Goal: Task Accomplishment & Management: Manage account settings

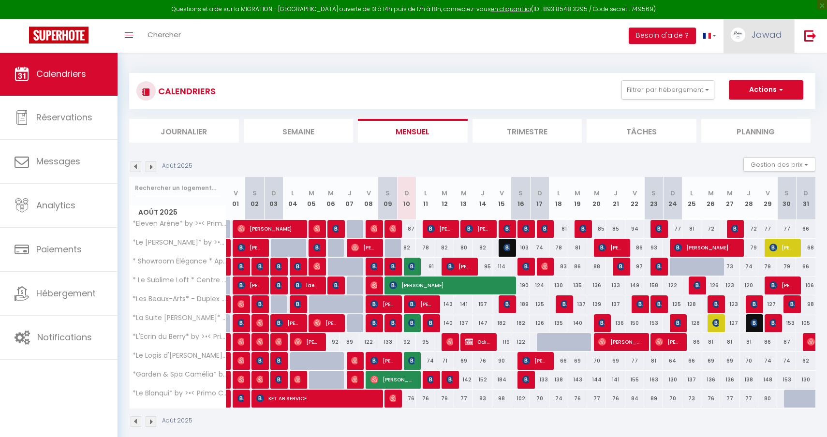
click at [749, 36] on link "Jawad" at bounding box center [759, 36] width 71 height 34
click at [740, 84] on link "Équipe" at bounding box center [756, 84] width 72 height 16
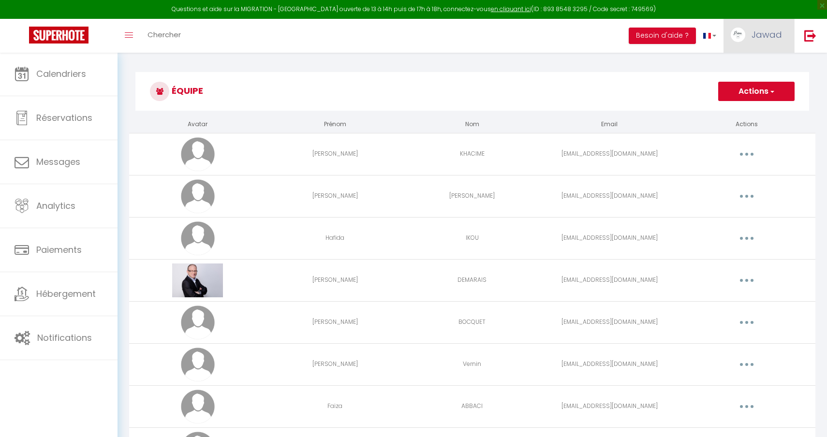
click at [757, 39] on span "Jawad" at bounding box center [767, 35] width 30 height 12
click at [744, 70] on link "Paramètres" at bounding box center [756, 67] width 72 height 16
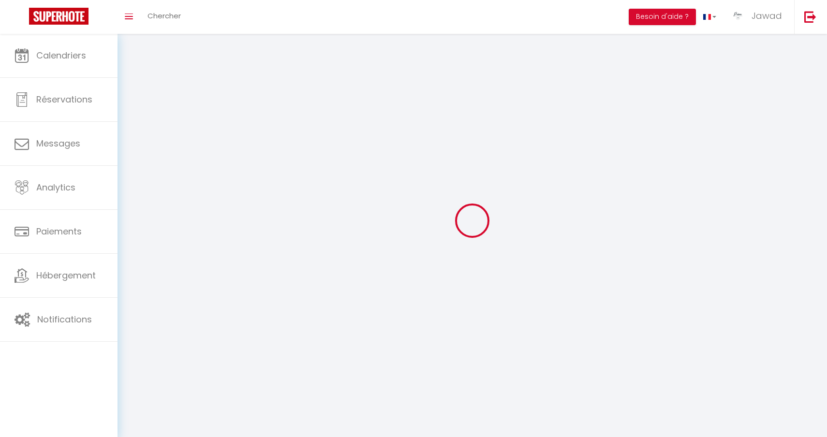
select select
type input "Jawad"
type input "KHACIME"
type input "0761256295"
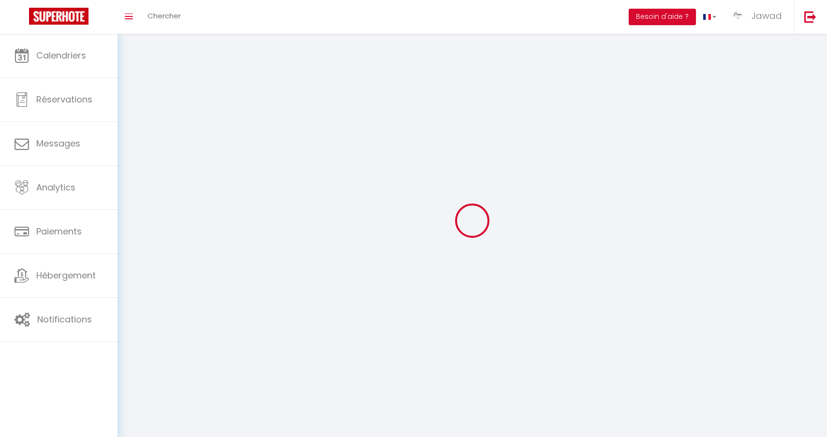
type input "[STREET_ADDRESS]"
type input "58180"
type input "MARZY"
type input "H4HEhYysyphz392cAWMxqCgCw"
type input "my69EnaDzk8MzYoVs8xsNwzNW"
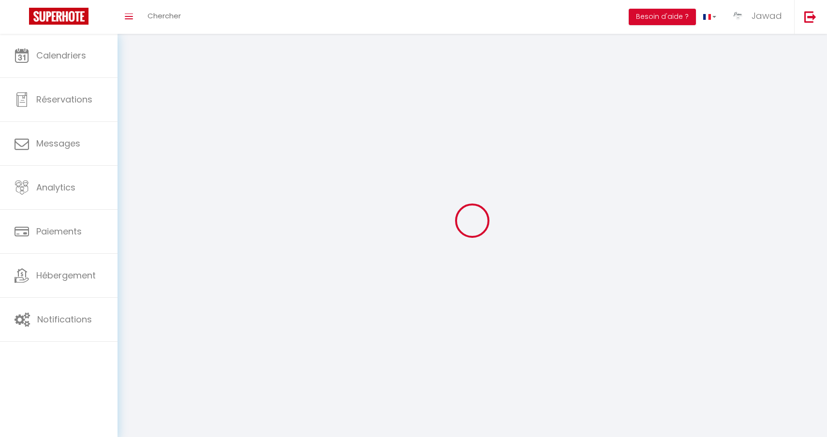
type input "H4HEhYysyphz392cAWMxqCgCw"
type input "my69EnaDzk8MzYoVs8xsNwzNW"
type input "[URL][DOMAIN_NAME]"
select select "28"
select select "fr"
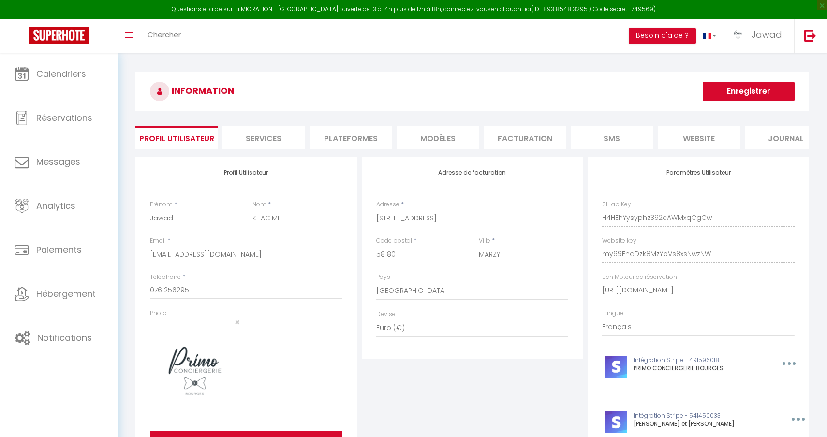
click at [358, 133] on li "Plateformes" at bounding box center [351, 138] width 82 height 24
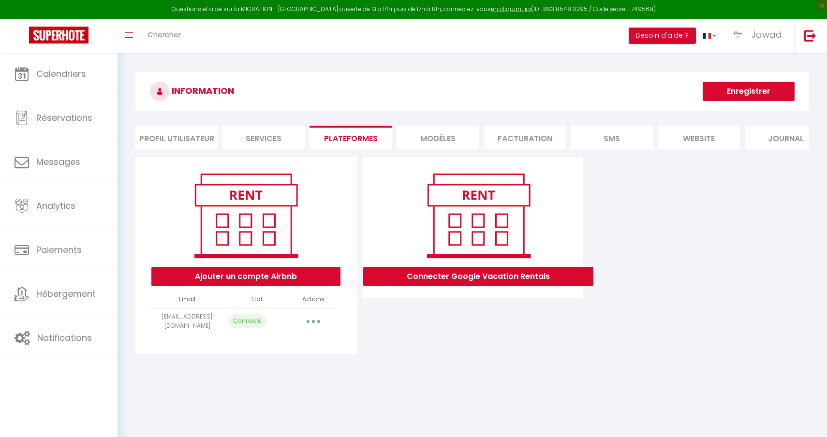
click at [313, 320] on icon "button" at bounding box center [313, 321] width 3 height 3
click at [410, 346] on div "Connecter Google Vacation Rentals" at bounding box center [472, 255] width 226 height 197
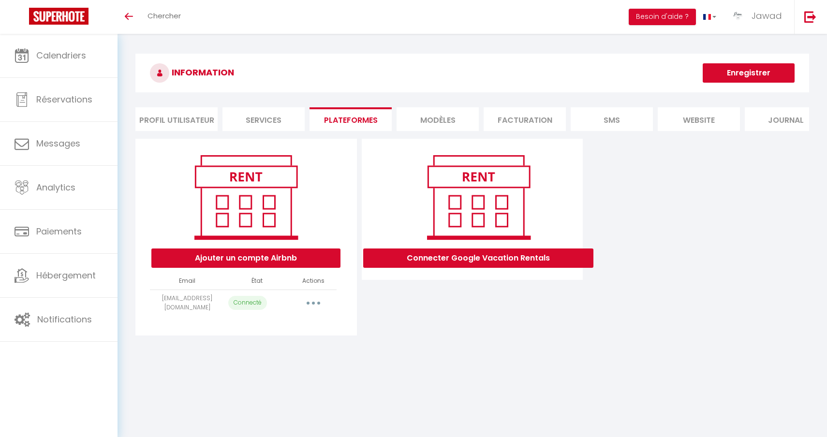
select select "28"
select select "fr"
click at [313, 305] on button "button" at bounding box center [313, 303] width 27 height 15
click at [398, 360] on div "INFORMATION Enregistrer Profil Utilisateur Services Plateformes MODÈLES Factura…" at bounding box center [473, 198] width 710 height 329
click at [276, 125] on li "Services" at bounding box center [263, 119] width 82 height 24
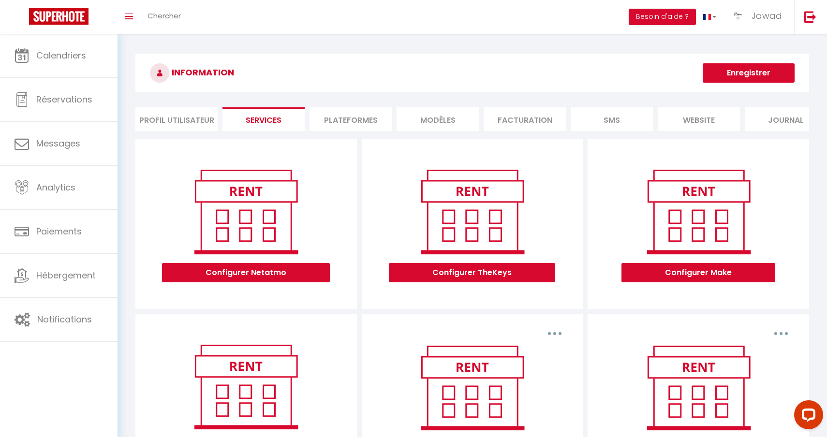
click at [186, 120] on li "Profil Utilisateur" at bounding box center [176, 119] width 82 height 24
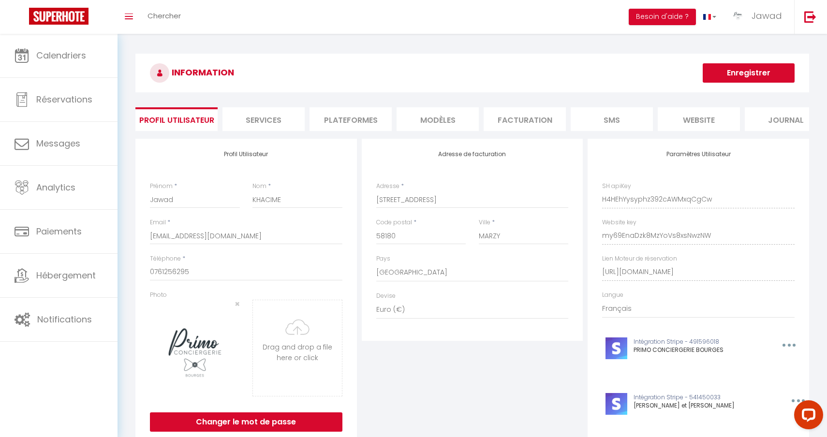
click at [352, 119] on li "Plateformes" at bounding box center [351, 119] width 82 height 24
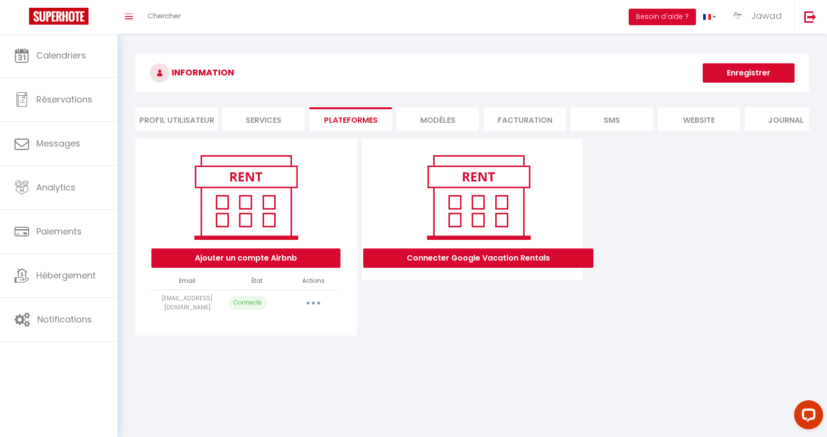
click at [312, 304] on icon "button" at bounding box center [313, 303] width 3 height 3
click at [450, 359] on div "INFORMATION Enregistrer Profil Utilisateur Services Plateformes MODÈLES Factura…" at bounding box center [473, 198] width 710 height 329
click at [291, 261] on button "Ajouter un compte Airbnb" at bounding box center [245, 258] width 189 height 19
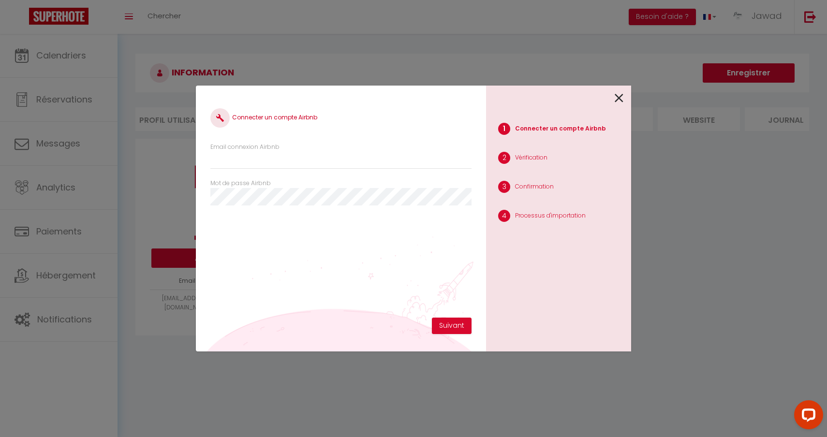
click at [285, 289] on div "Connecter un compte Airbnb Email connexion Airbnb Mot de passe Airbnb" at bounding box center [340, 209] width 261 height 218
click at [623, 97] on icon at bounding box center [619, 98] width 9 height 15
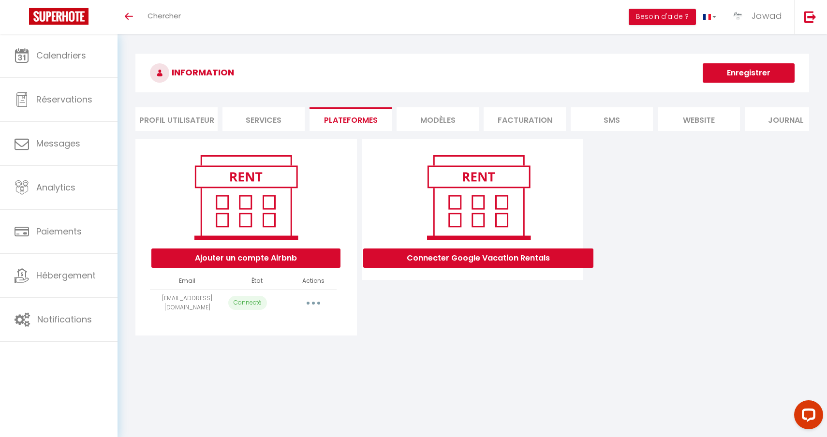
click at [307, 262] on button "Ajouter un compte Airbnb" at bounding box center [245, 258] width 189 height 19
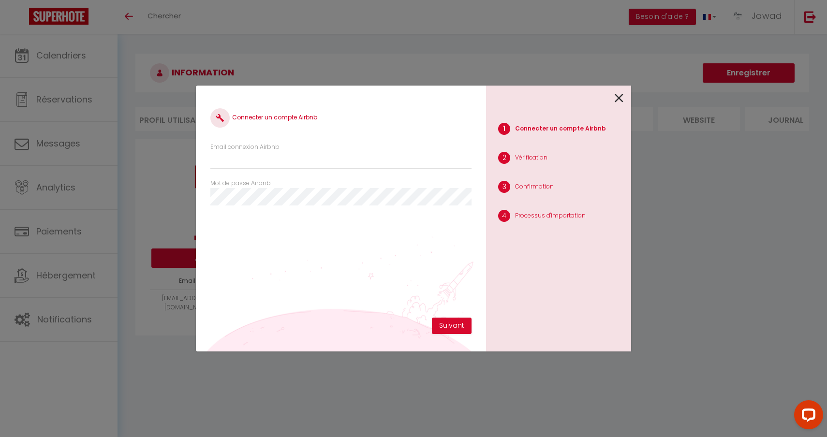
click at [620, 100] on icon at bounding box center [619, 98] width 9 height 15
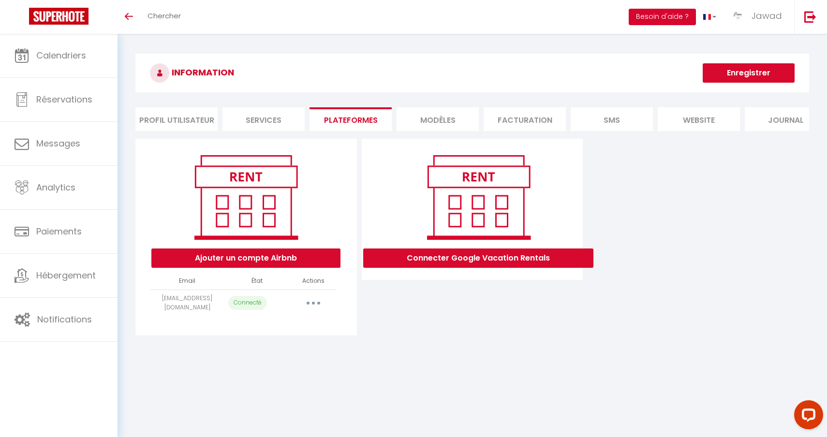
click at [656, 15] on button "Besoin d'aide ?" at bounding box center [662, 17] width 67 height 16
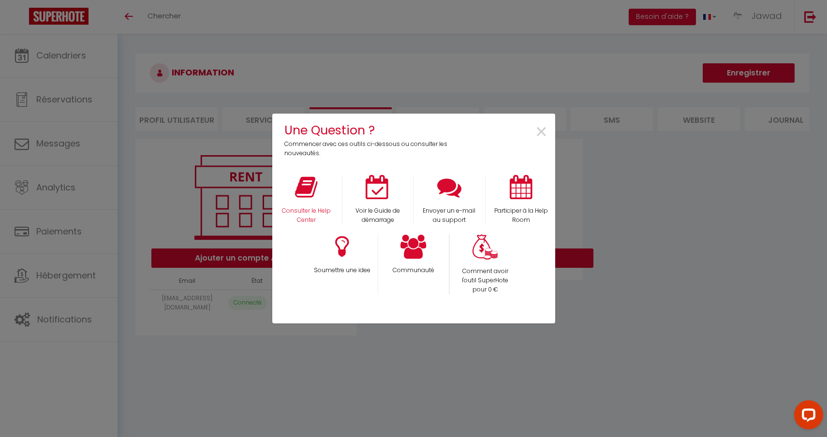
click at [303, 192] on icon at bounding box center [306, 187] width 22 height 24
click at [538, 140] on span "×" at bounding box center [541, 132] width 13 height 30
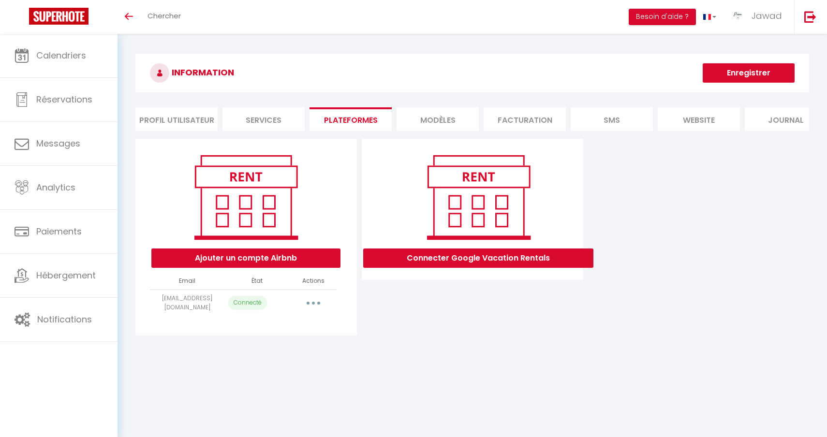
click at [314, 300] on button "button" at bounding box center [313, 303] width 27 height 15
click at [386, 344] on div "INFORMATION Enregistrer Profil Utilisateur Services Plateformes MODÈLES Factura…" at bounding box center [473, 198] width 710 height 329
click at [274, 260] on button "Ajouter un compte Airbnb" at bounding box center [245, 258] width 189 height 19
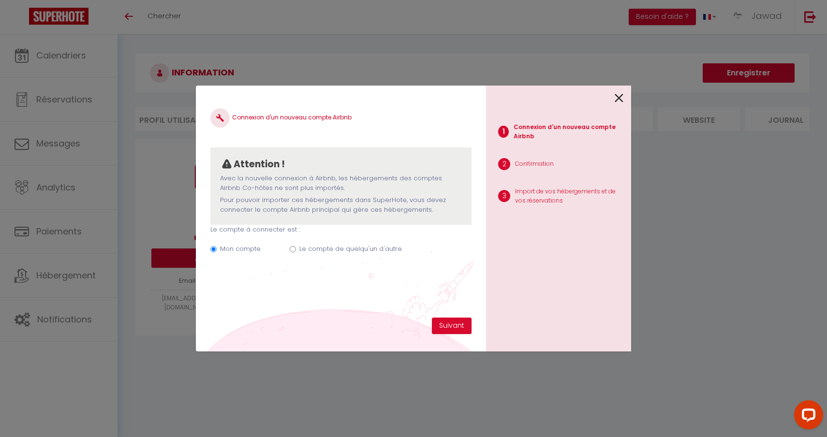
click at [293, 248] on input "Le compte de quelqu'un d'autre" at bounding box center [293, 249] width 6 height 6
radio input "true"
radio input "false"
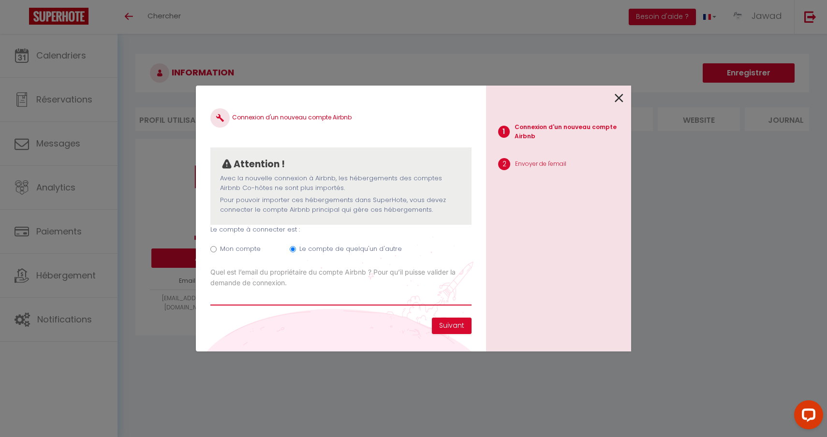
click at [272, 297] on input "Email connexion Airbnb" at bounding box center [340, 296] width 261 height 17
click at [219, 294] on input "Email connexion Airbnb" at bounding box center [340, 296] width 261 height 17
paste input "maxibocquet@hotmail.com"
type input "maxibocquet@hotmail.com"
click at [447, 325] on button "Suivant" at bounding box center [452, 326] width 40 height 16
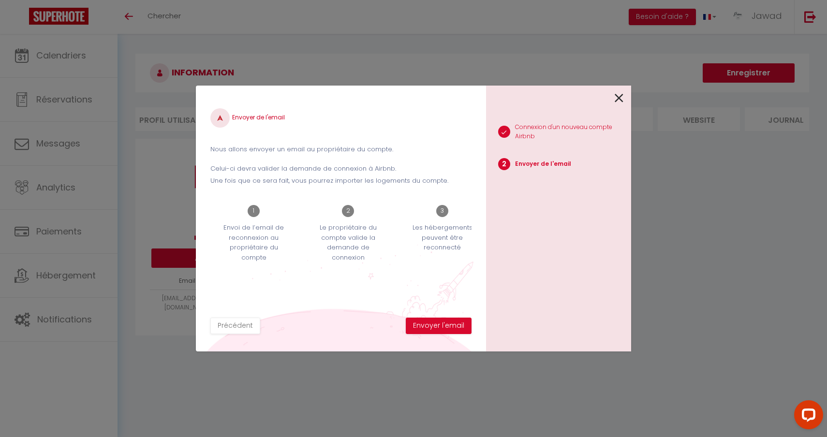
click at [447, 325] on button "Envoyer l'email" at bounding box center [439, 326] width 66 height 16
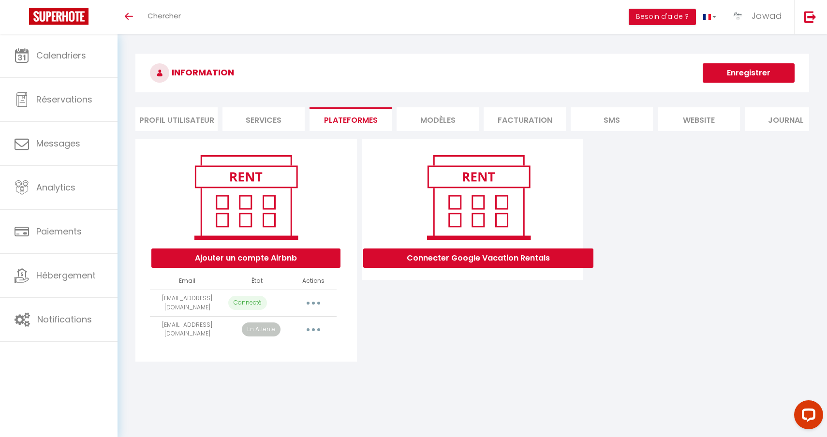
click at [273, 261] on button "Ajouter un compte Airbnb" at bounding box center [245, 258] width 189 height 19
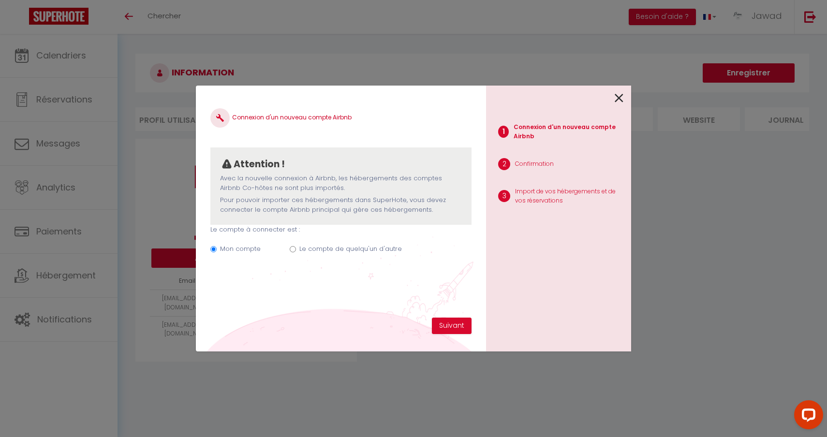
click at [292, 251] on div "Mon compte Le compte de quelqu'un d'autre" at bounding box center [340, 251] width 261 height 32
click at [292, 249] on input "Le compte de quelqu'un d'autre" at bounding box center [293, 249] width 6 height 6
radio input "true"
radio input "false"
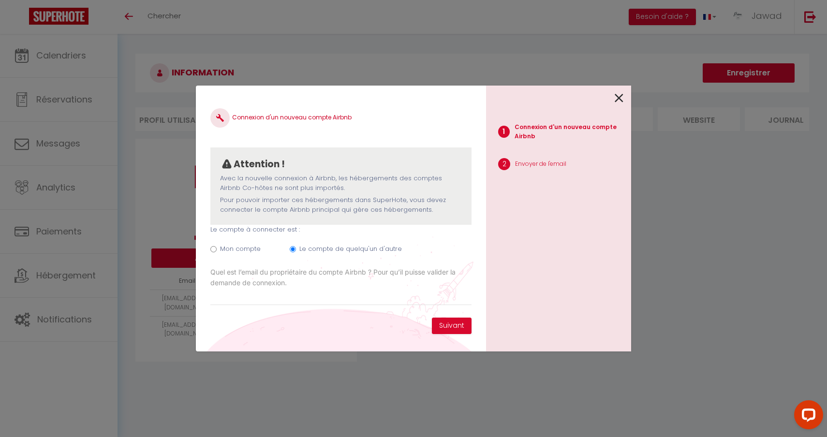
click at [252, 294] on input "Email connexion Airbnb" at bounding box center [340, 296] width 261 height 17
type input "[EMAIL_ADDRESS][DOMAIN_NAME]"
click at [442, 325] on button "Suivant" at bounding box center [452, 326] width 40 height 16
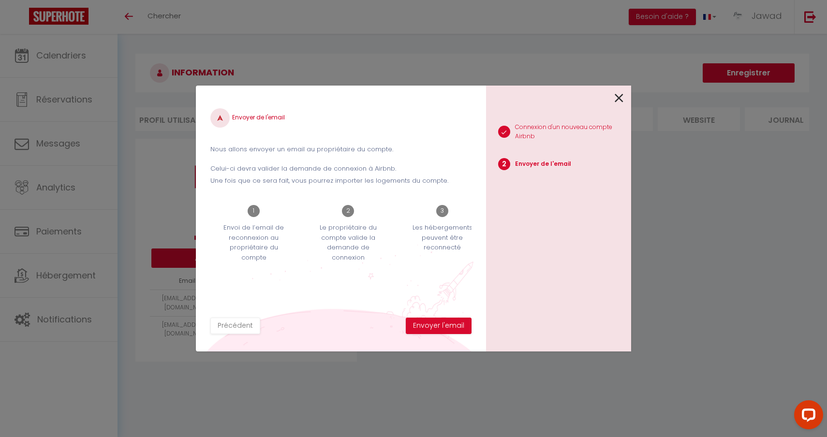
click at [442, 325] on button "Envoyer l'email" at bounding box center [439, 326] width 66 height 16
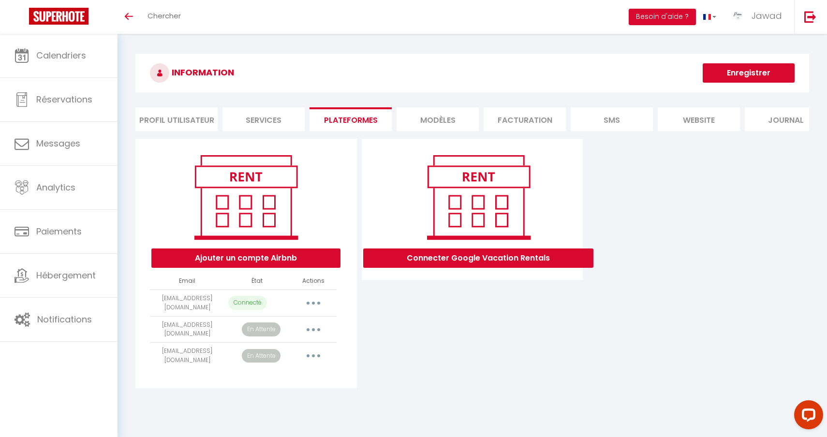
click at [283, 257] on button "Ajouter un compte Airbnb" at bounding box center [245, 258] width 189 height 19
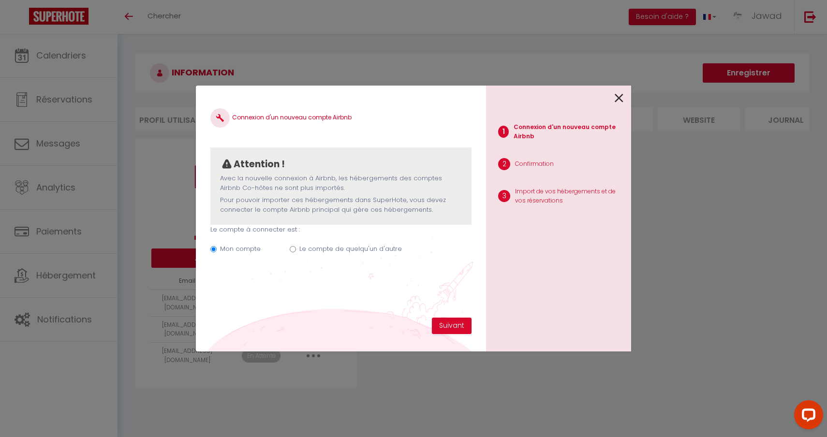
click at [290, 246] on input "Le compte de quelqu'un d'autre" at bounding box center [293, 249] width 6 height 6
radio input "true"
radio input "false"
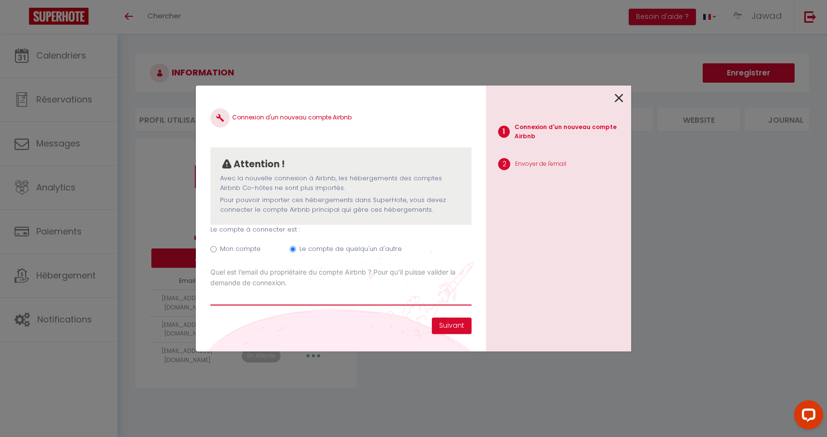
click at [245, 295] on input "Email connexion Airbnb" at bounding box center [340, 296] width 261 height 17
paste input "[PERSON_NAME][EMAIL_ADDRESS][DOMAIN_NAME]"
type input "[PERSON_NAME][EMAIL_ADDRESS][DOMAIN_NAME]"
click at [448, 323] on button "Suivant" at bounding box center [452, 326] width 40 height 16
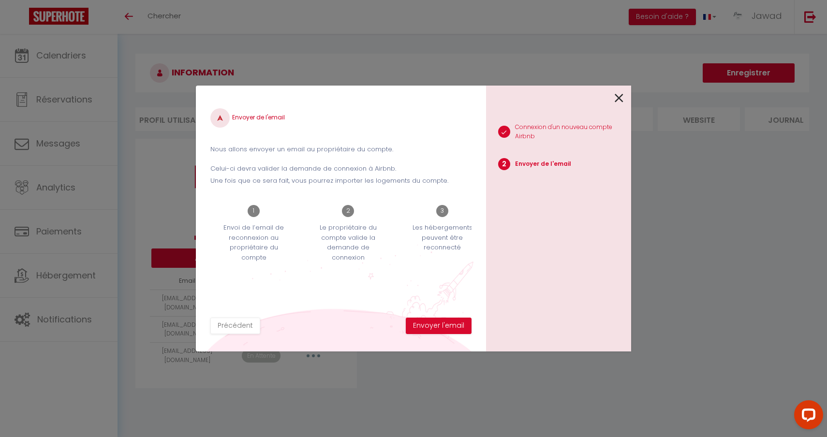
click at [448, 323] on button "Envoyer l'email" at bounding box center [439, 326] width 66 height 16
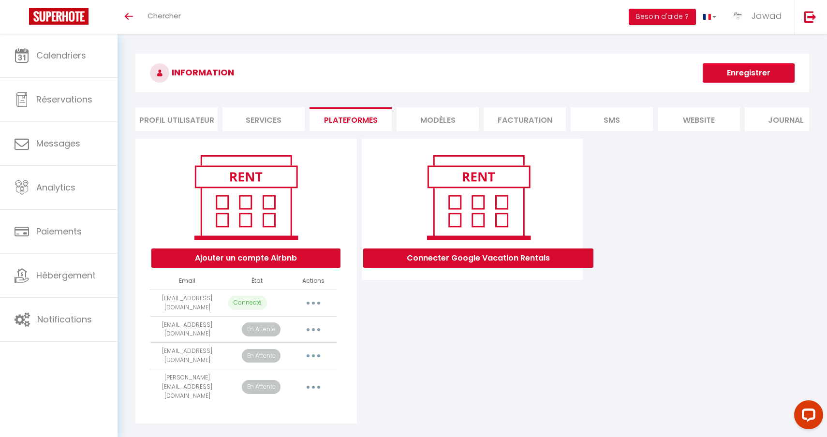
click at [240, 254] on button "Ajouter un compte Airbnb" at bounding box center [245, 258] width 189 height 19
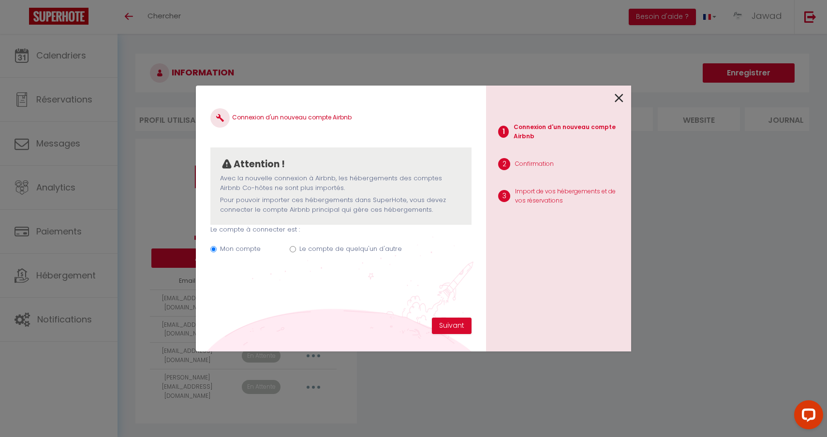
click at [293, 247] on input "Le compte de quelqu'un d'autre" at bounding box center [293, 249] width 6 height 6
radio input "true"
radio input "false"
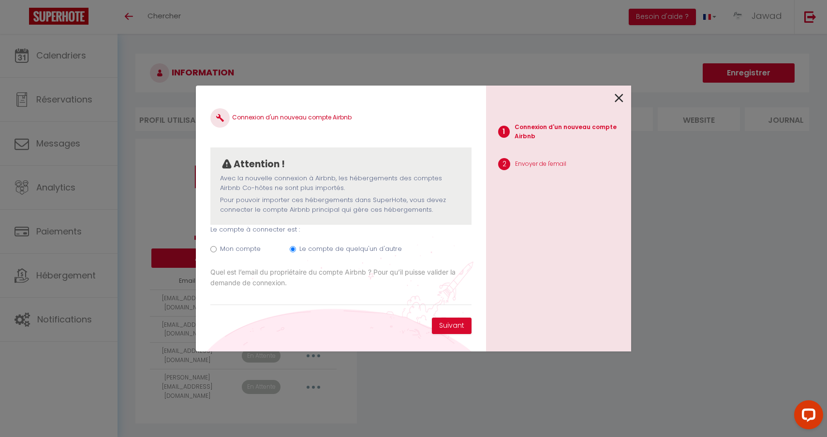
click at [249, 295] on input "Email connexion Airbnb" at bounding box center [340, 296] width 261 height 17
type input "[EMAIL_ADDRESS][DOMAIN_NAME]"
click at [453, 329] on button "Suivant" at bounding box center [452, 326] width 40 height 16
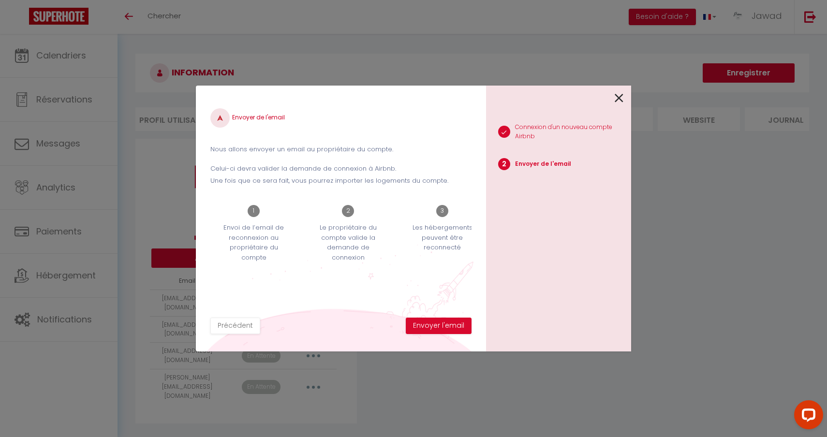
click at [453, 329] on button "Envoyer l'email" at bounding box center [439, 326] width 66 height 16
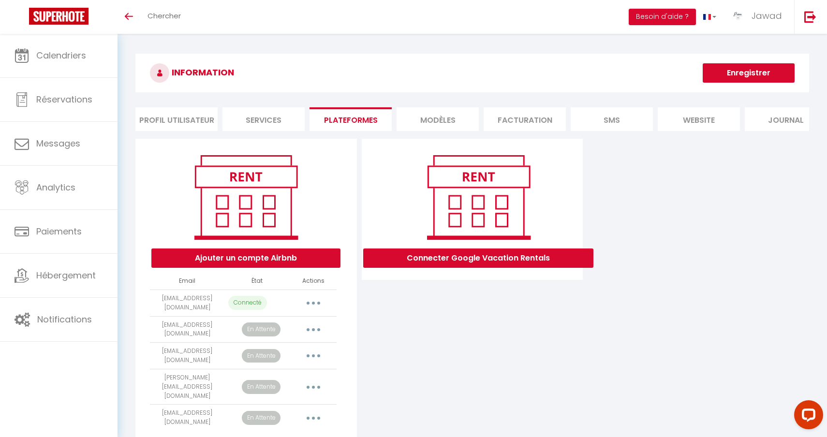
click at [217, 252] on button "Ajouter un compte Airbnb" at bounding box center [245, 258] width 189 height 19
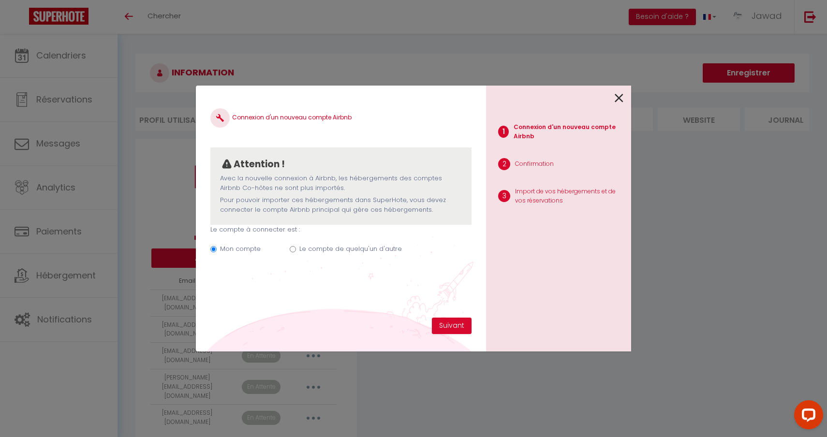
click at [293, 246] on input "Le compte de quelqu'un d'autre" at bounding box center [293, 249] width 6 height 6
radio input "true"
radio input "false"
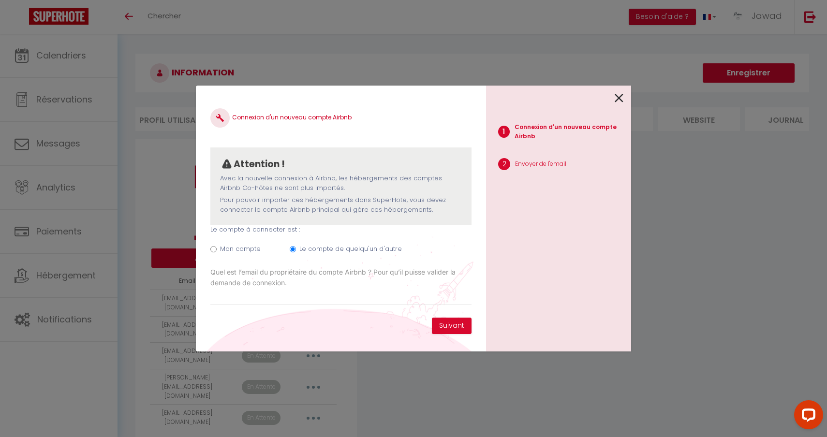
click at [247, 295] on input "Email connexion Airbnb" at bounding box center [340, 296] width 261 height 17
type input "[EMAIL_ADDRESS][DOMAIN_NAME]"
click at [456, 326] on button "Suivant" at bounding box center [452, 326] width 40 height 16
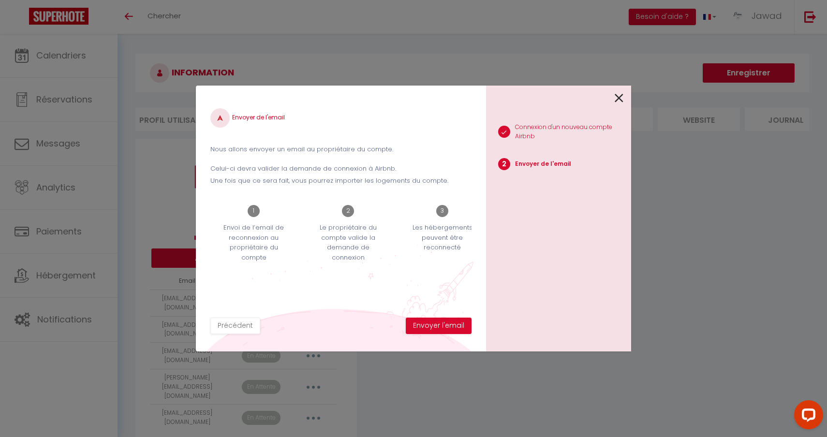
click at [456, 326] on button "Envoyer l'email" at bounding box center [439, 326] width 66 height 16
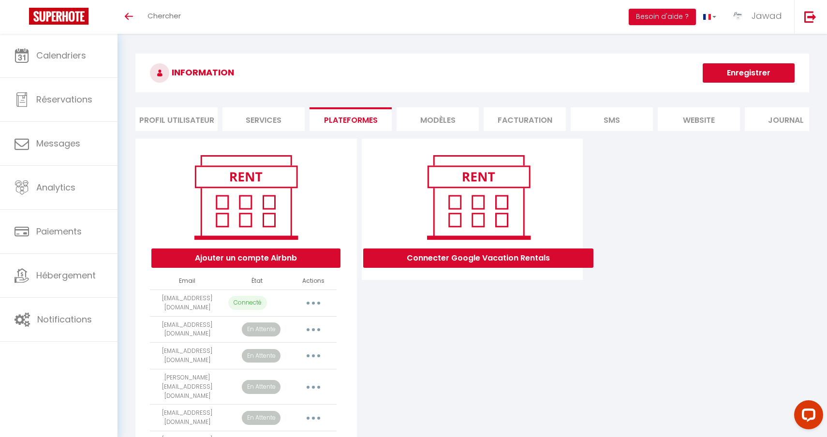
click at [261, 260] on button "Ajouter un compte Airbnb" at bounding box center [245, 258] width 189 height 19
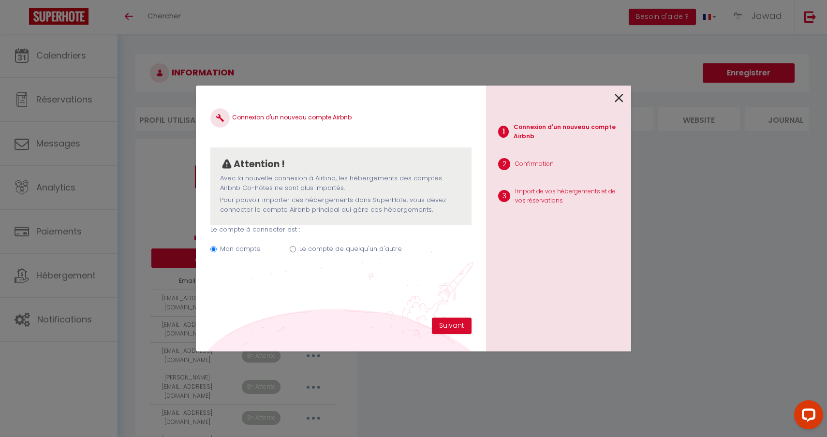
click at [294, 246] on input "Le compte de quelqu'un d'autre" at bounding box center [293, 249] width 6 height 6
radio input "true"
radio input "false"
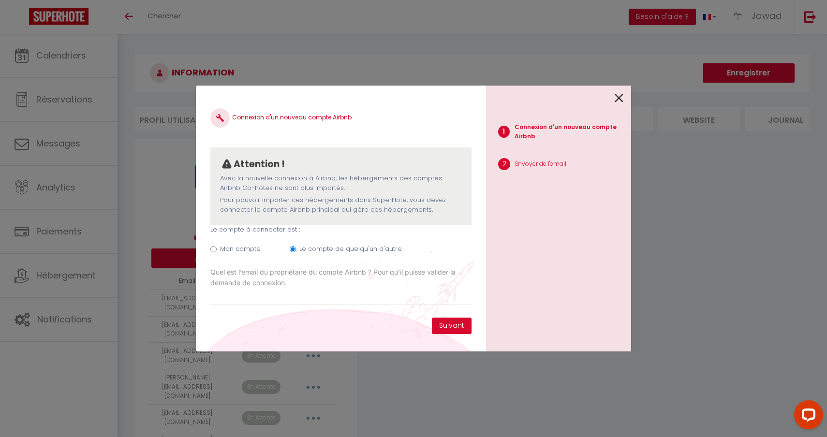
click at [259, 297] on input "Email connexion Airbnb" at bounding box center [340, 296] width 261 height 17
type input "[EMAIL_ADDRESS][DOMAIN_NAME]"
click at [442, 326] on button "Suivant" at bounding box center [452, 326] width 40 height 16
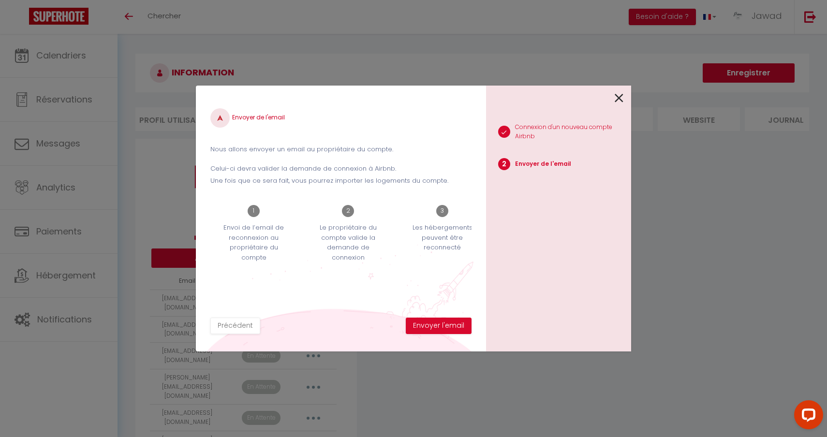
click at [442, 326] on button "Envoyer l'email" at bounding box center [439, 326] width 66 height 16
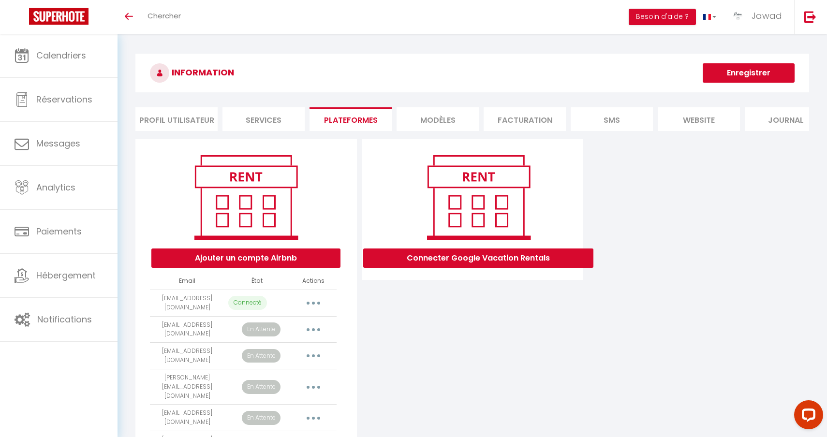
click at [274, 258] on button "Ajouter un compte Airbnb" at bounding box center [245, 258] width 189 height 19
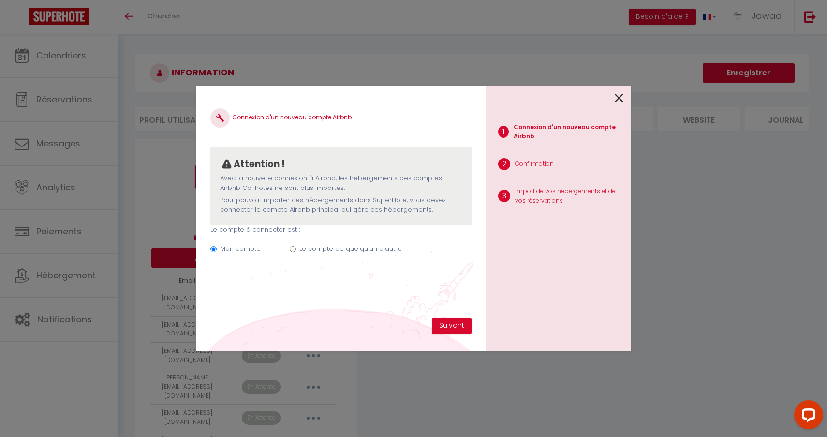
click at [290, 246] on input "Le compte de quelqu'un d'autre" at bounding box center [293, 249] width 6 height 6
radio input "true"
radio input "false"
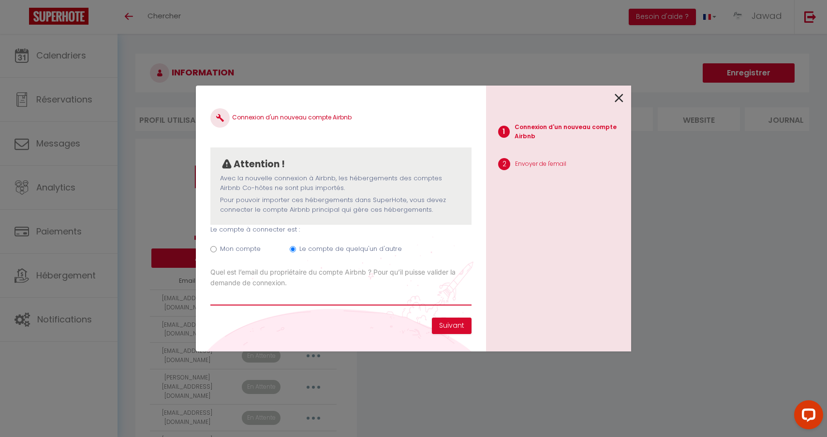
click at [273, 291] on input "Email connexion Airbnb" at bounding box center [340, 296] width 261 height 17
paste input "[PERSON_NAME][EMAIL_ADDRESS][DOMAIN_NAME]"
type input "[PERSON_NAME][EMAIL_ADDRESS][DOMAIN_NAME]"
click at [447, 326] on button "Suivant" at bounding box center [452, 326] width 40 height 16
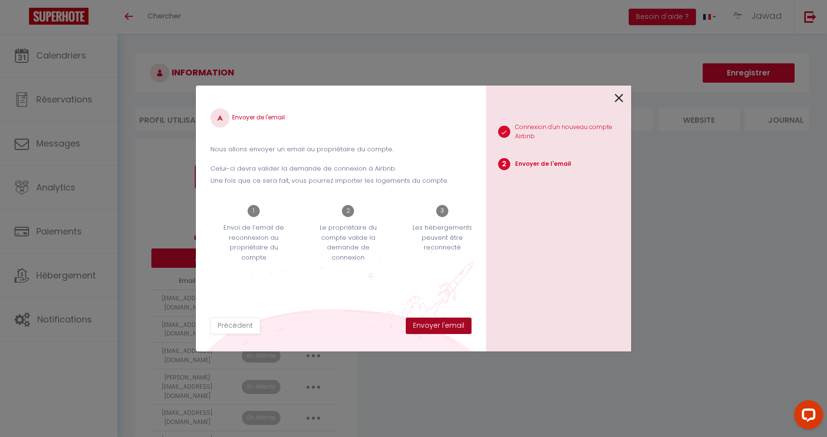
click at [436, 329] on button "Envoyer l'email" at bounding box center [439, 326] width 66 height 16
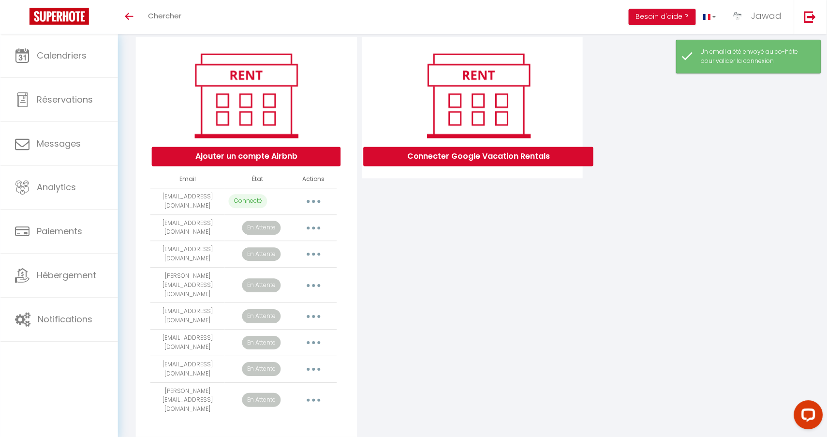
scroll to position [101, 0]
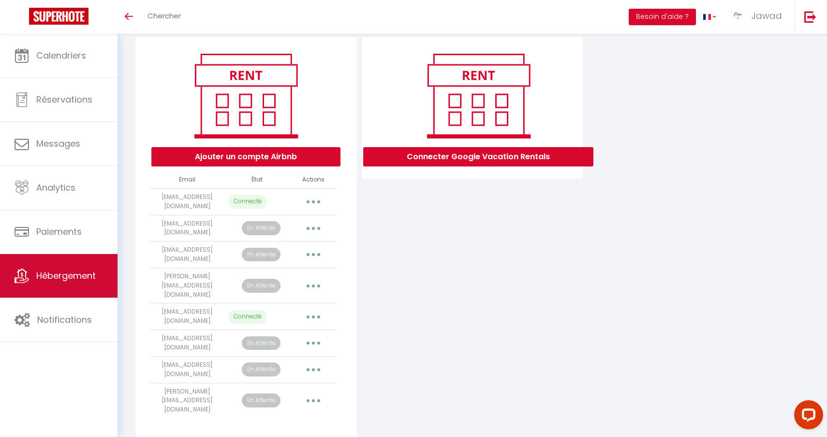
click at [81, 281] on span "Hébergement" at bounding box center [65, 275] width 59 height 12
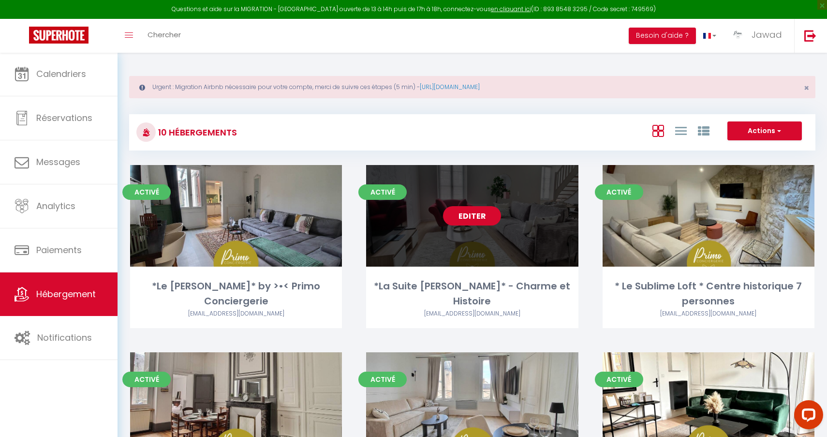
click at [469, 220] on link "Editer" at bounding box center [472, 215] width 58 height 19
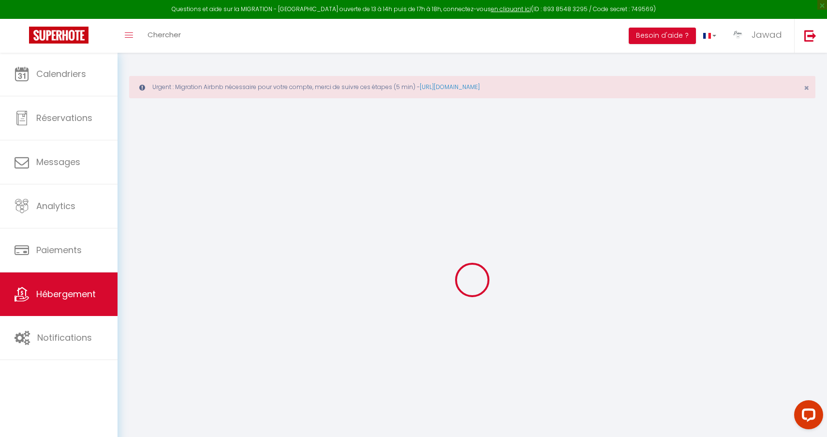
select select "+ 3 %"
select select "+ 20 %"
select select
checkbox input "true"
checkbox input "false"
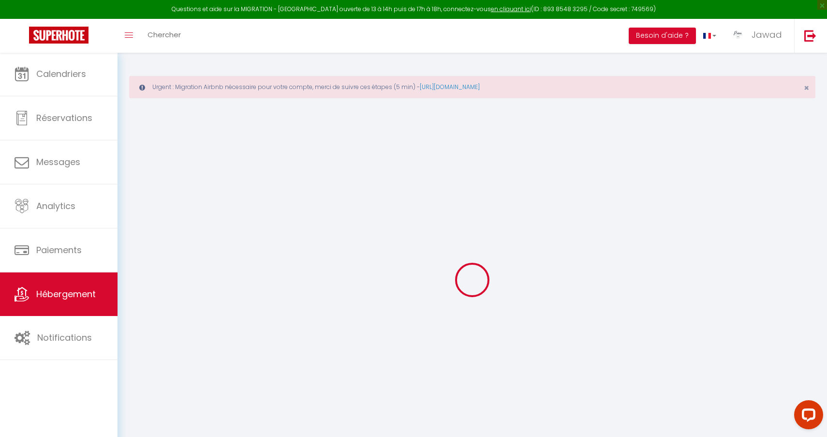
checkbox input "false"
select select
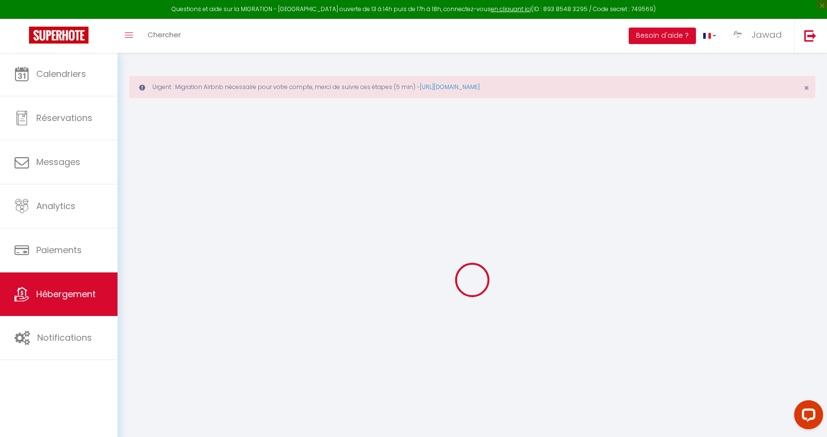
select select
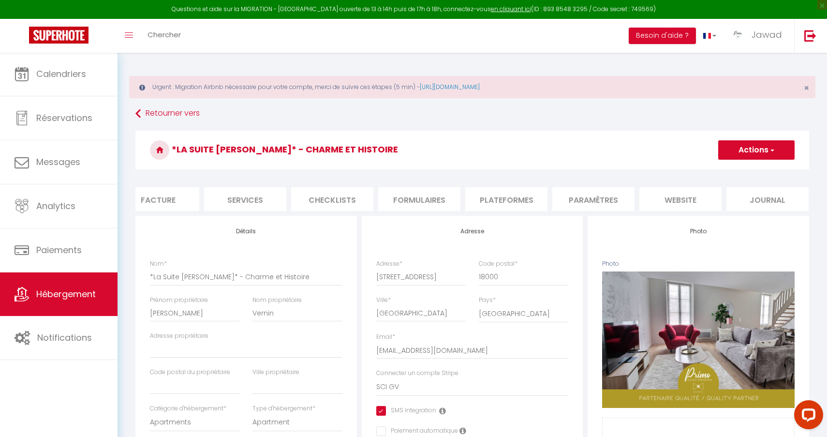
scroll to position [0, 192]
click at [612, 197] on li "Paramètres" at bounding box center [594, 199] width 82 height 24
select select
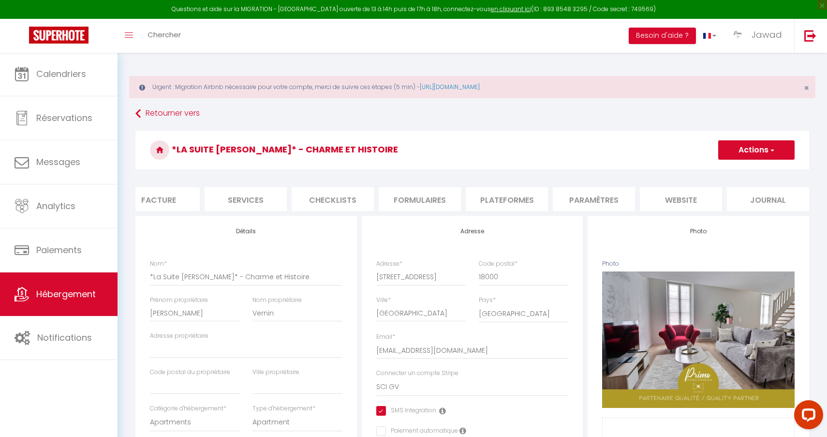
select select
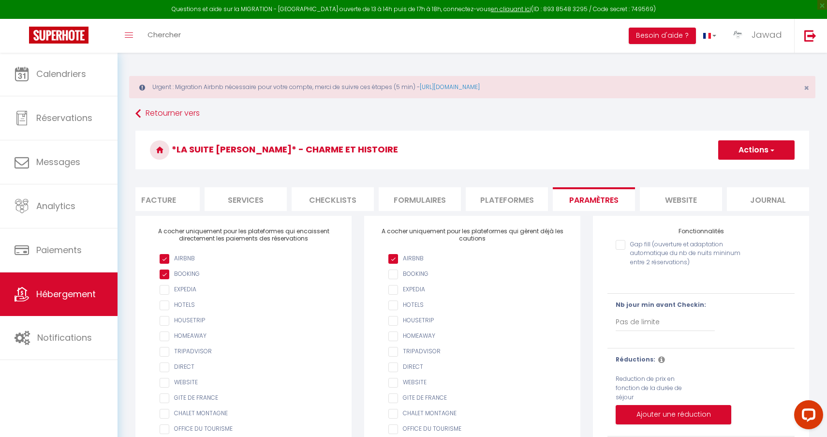
click at [504, 188] on li "Plateformes" at bounding box center [507, 199] width 82 height 24
select select
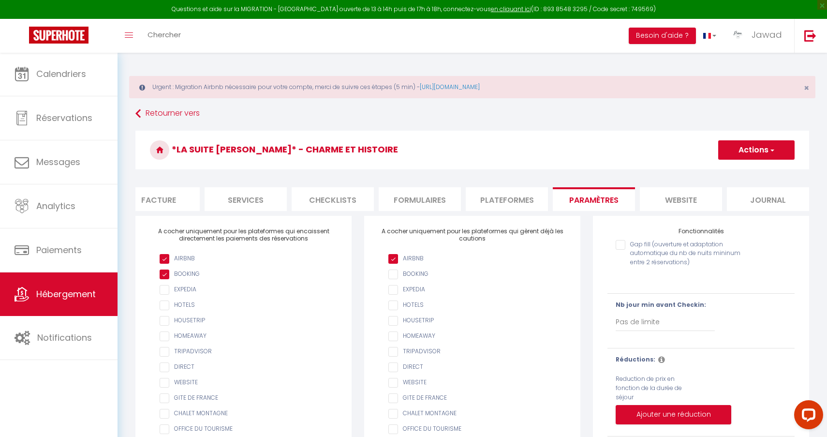
select select
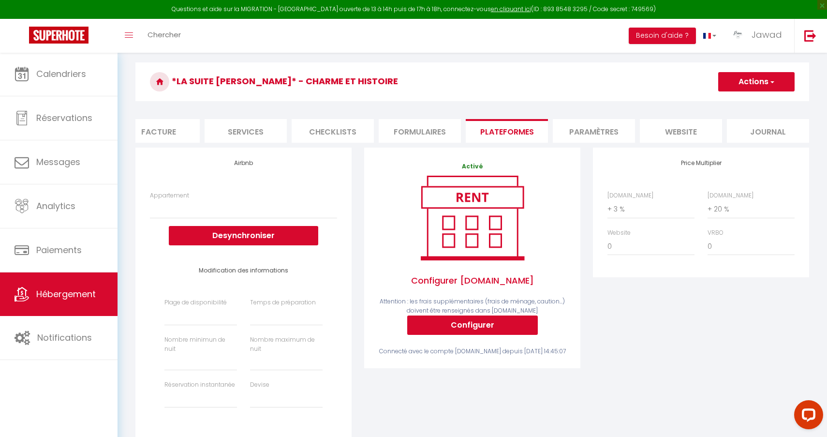
scroll to position [69, 0]
select select "+ 19 %"
select select
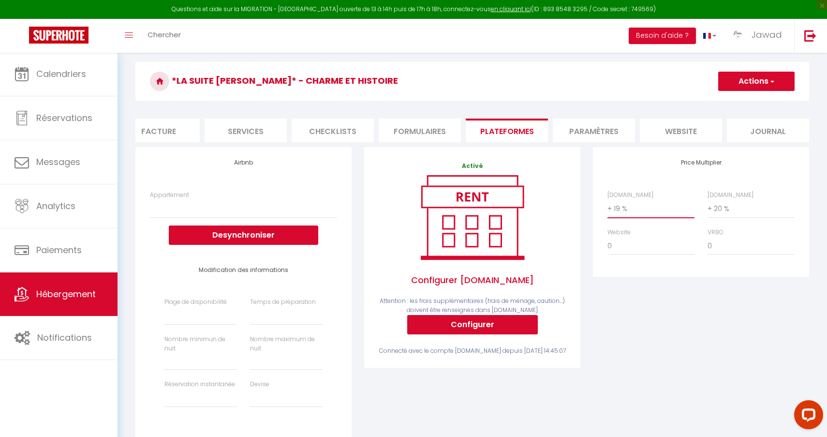
select select
select select "+ 20 %"
select select
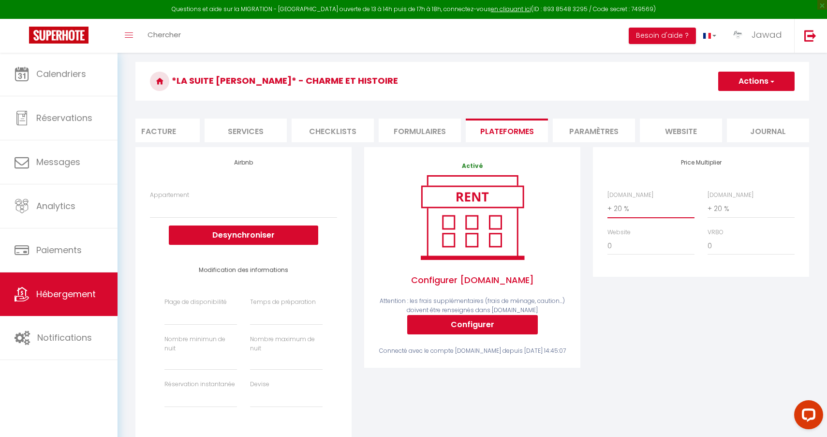
select select
click at [766, 86] on button "Actions" at bounding box center [756, 81] width 76 height 19
click at [754, 104] on link "Enregistrer" at bounding box center [756, 102] width 76 height 13
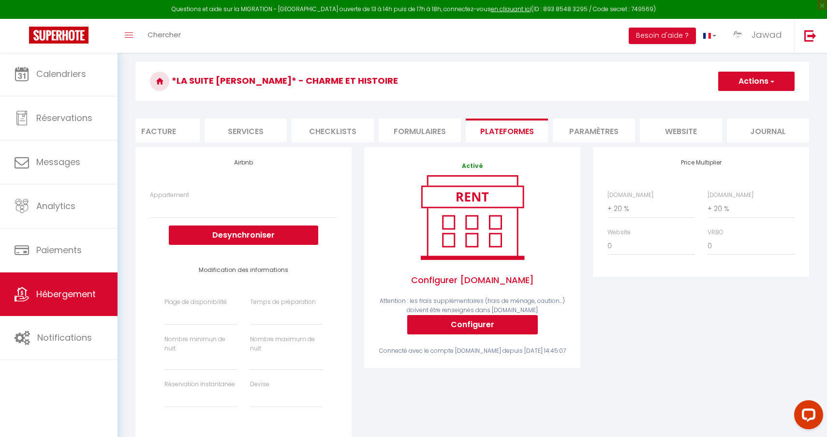
select select
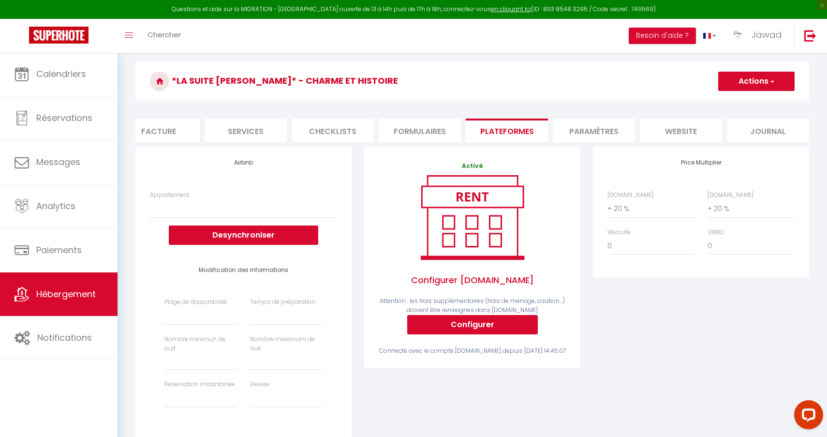
scroll to position [52, 0]
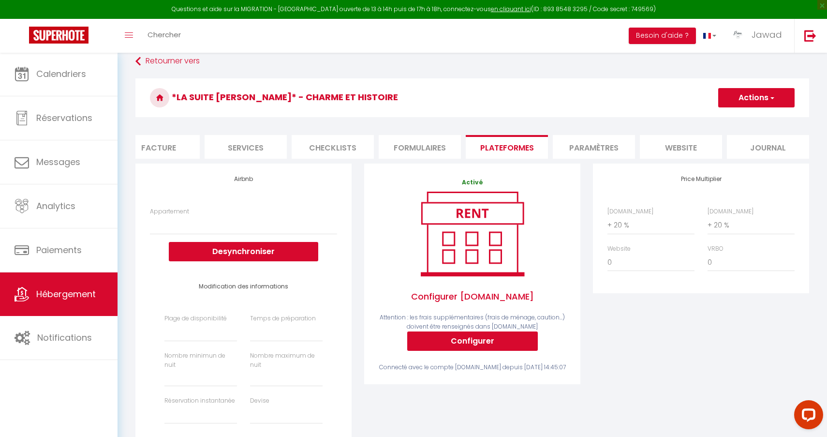
select select
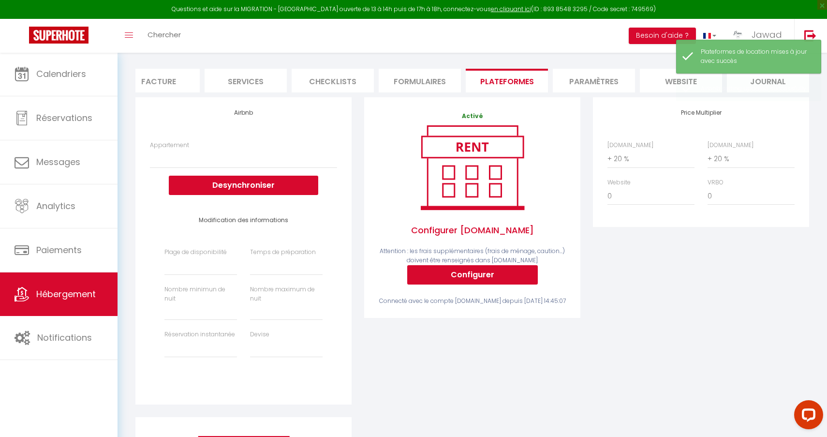
scroll to position [119, 0]
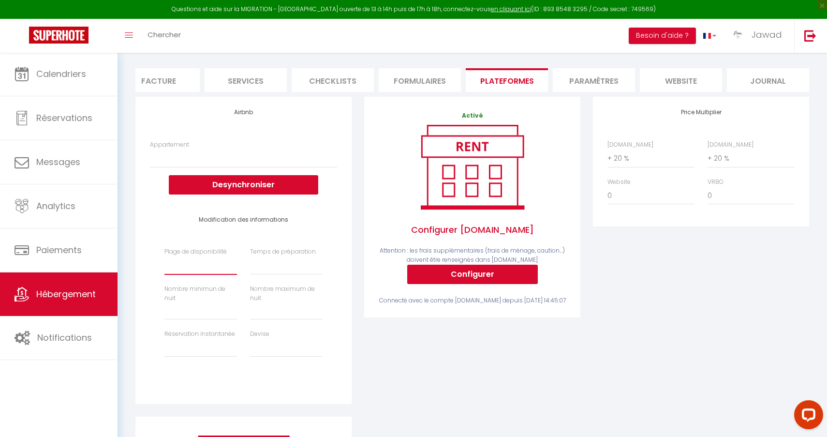
select select "-1"
select select
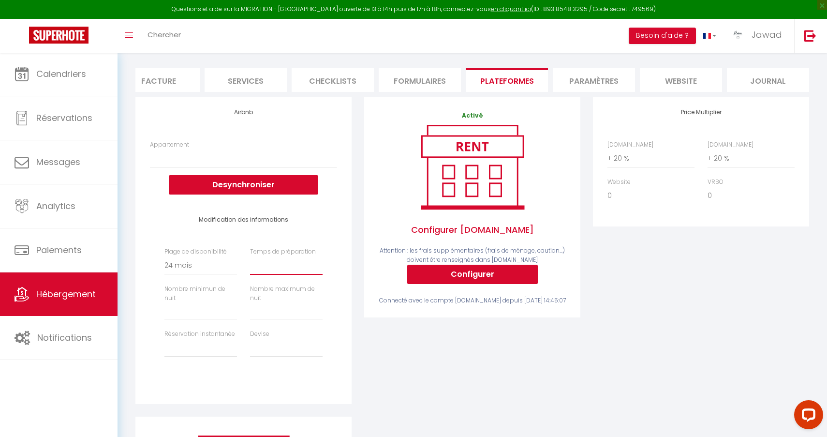
select select "0"
select select
type input "-1"
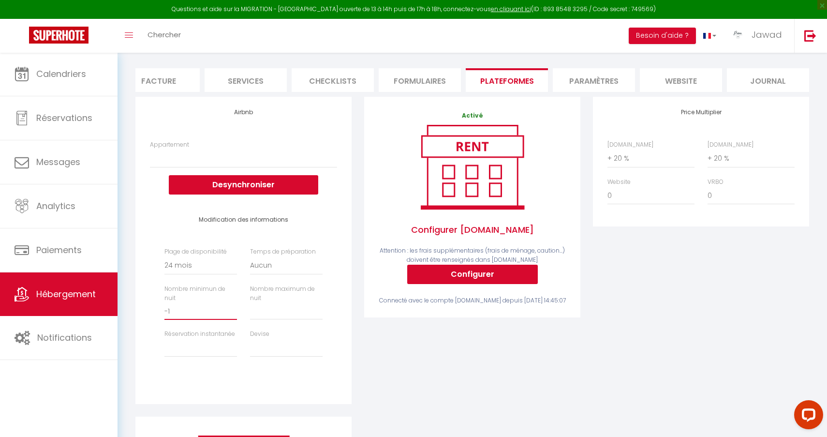
select select
click at [233, 303] on input "-1" at bounding box center [200, 310] width 73 height 17
type input "0"
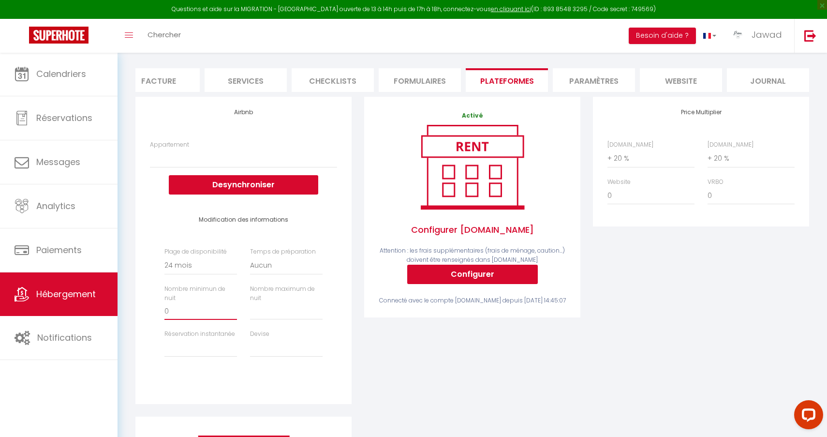
select select
click at [235, 302] on input "0" at bounding box center [200, 310] width 73 height 17
type input "1"
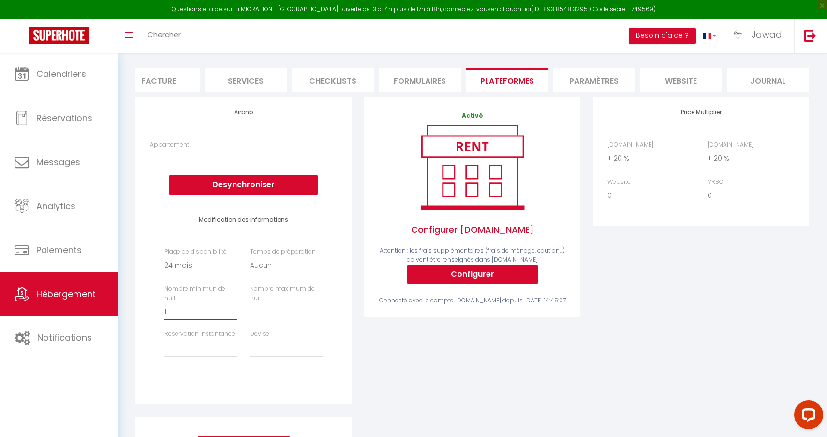
select select
click at [235, 302] on input "1" at bounding box center [200, 310] width 73 height 17
click at [349, 339] on div "Airbnb Appartement *La Suite Marcel Bascoulard* - Charme et Histoire - achats.g…" at bounding box center [243, 250] width 216 height 307
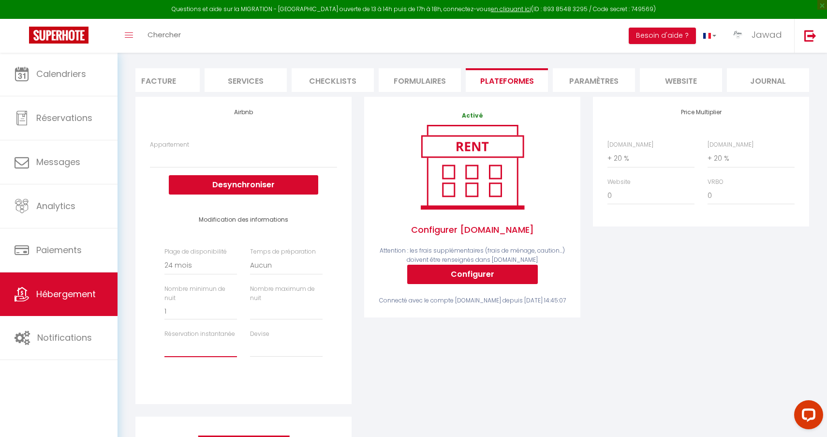
select select "everyone"
select select
select select "EUR"
select select
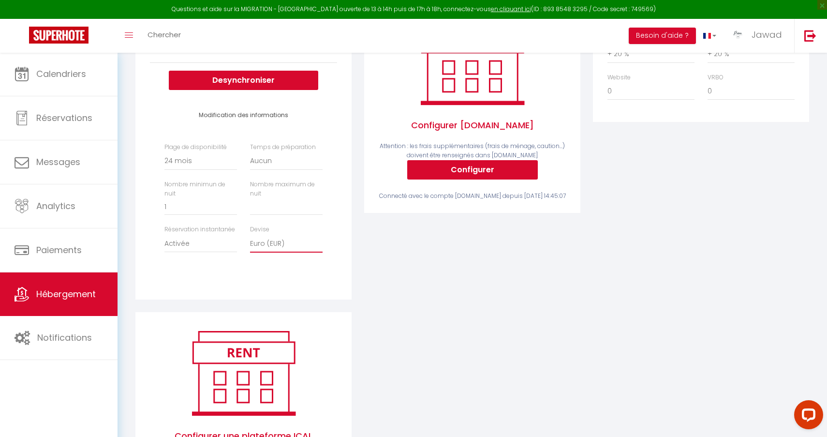
scroll to position [225, 0]
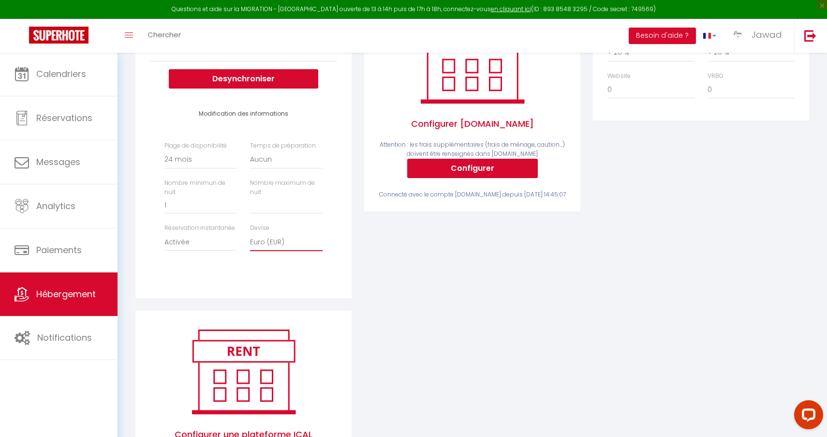
click at [277, 202] on input "Prix minimum *" at bounding box center [286, 204] width 73 height 17
click at [267, 205] on input "Prix minimum *" at bounding box center [286, 204] width 73 height 17
type input "3"
select select
type input "36"
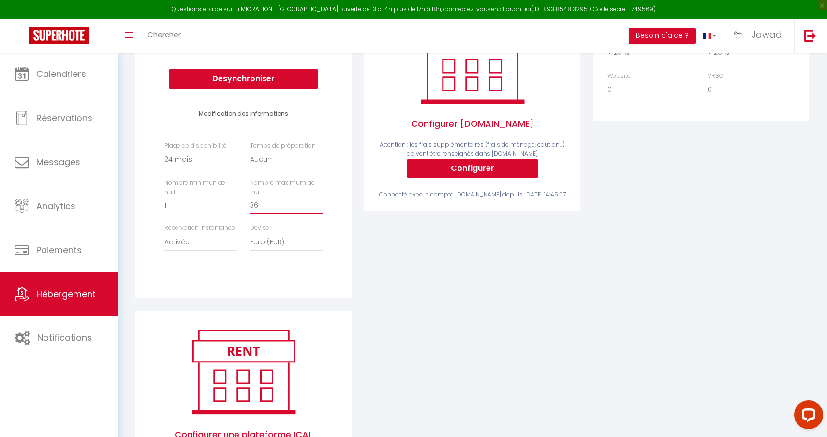
select select
type input "365"
select select
type input "365"
select select "well_reviewed_guests"
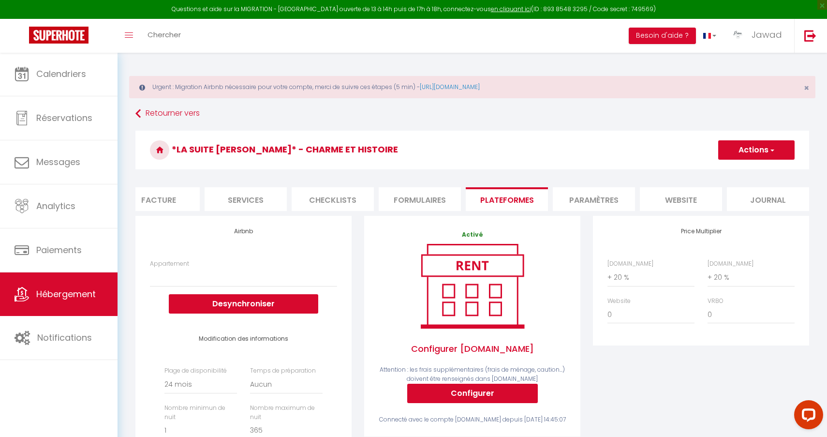
scroll to position [0, 0]
click at [760, 154] on button "Actions" at bounding box center [756, 149] width 76 height 19
click at [736, 172] on link "Enregistrer" at bounding box center [756, 171] width 76 height 13
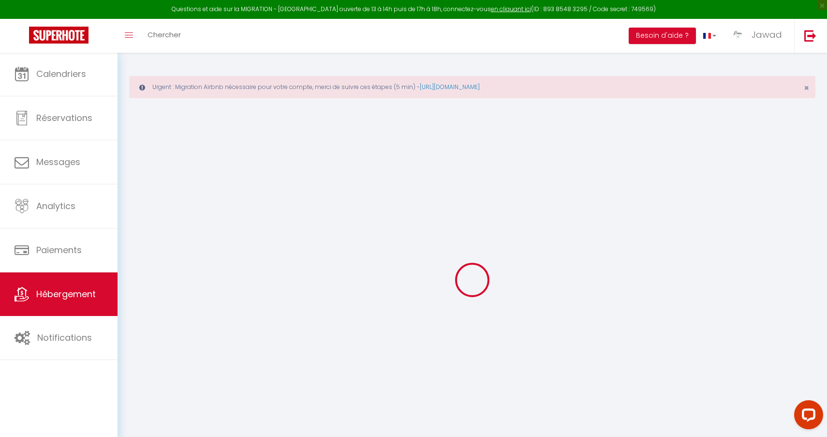
select select
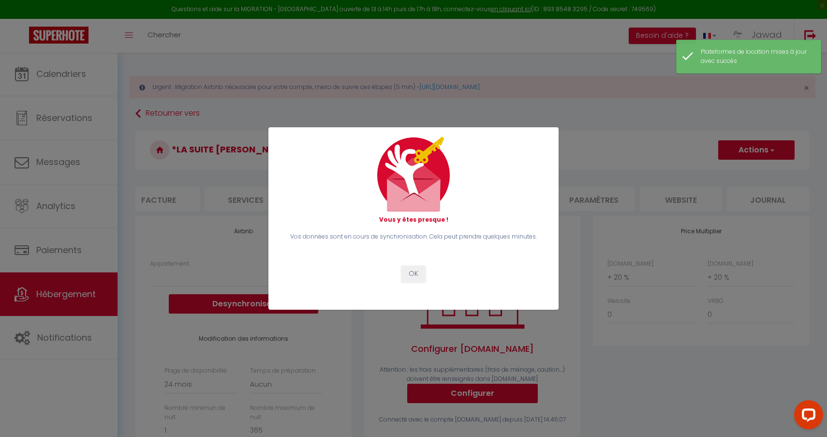
click at [418, 274] on button "OK" at bounding box center [413, 274] width 24 height 16
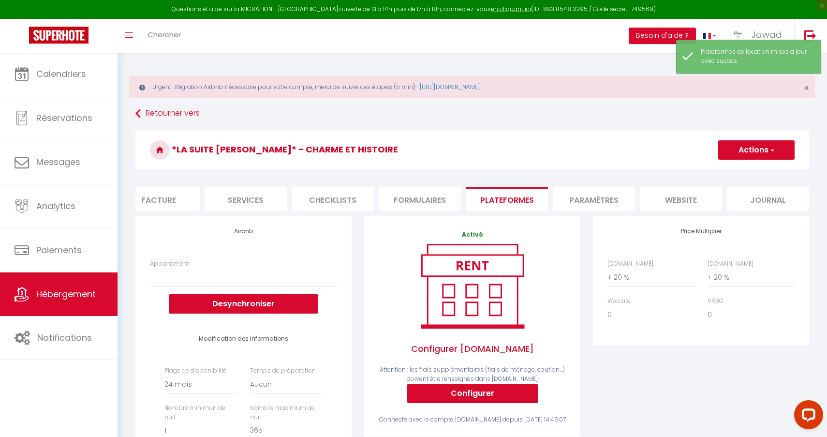
click at [59, 280] on link "Hébergement" at bounding box center [59, 294] width 118 height 44
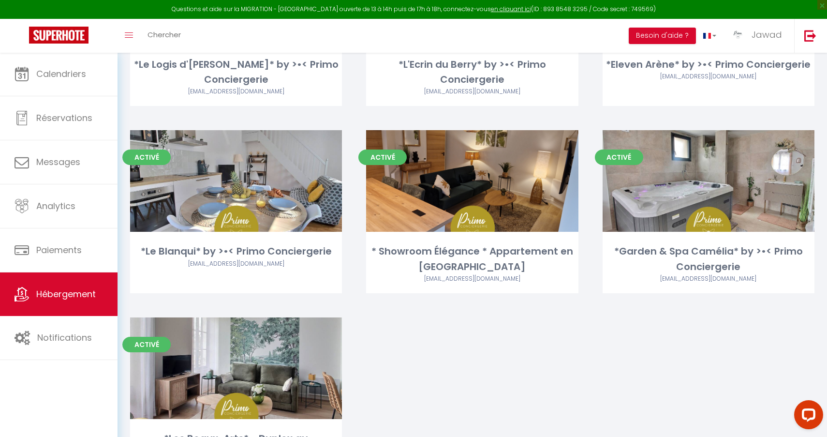
scroll to position [409, 0]
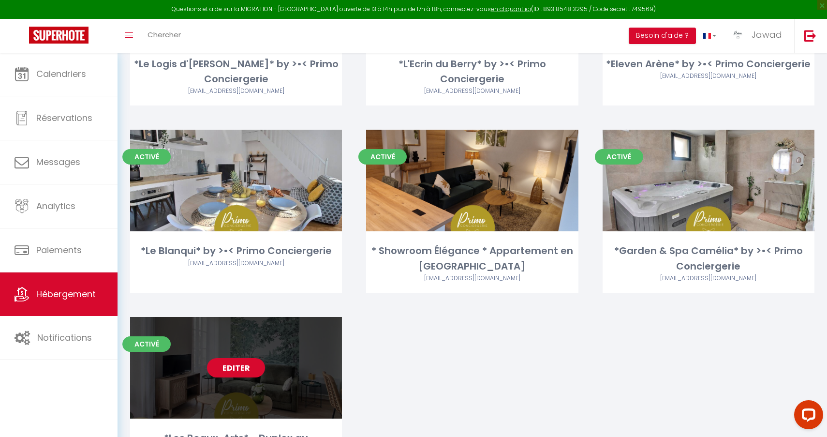
click at [238, 368] on link "Editer" at bounding box center [236, 367] width 58 height 19
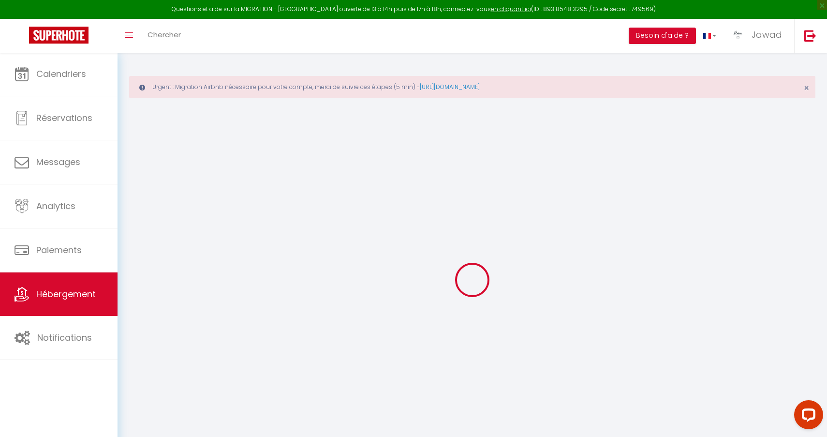
select select "+ 3 %"
select select "+ 19 %"
select select
checkbox input "true"
checkbox input "false"
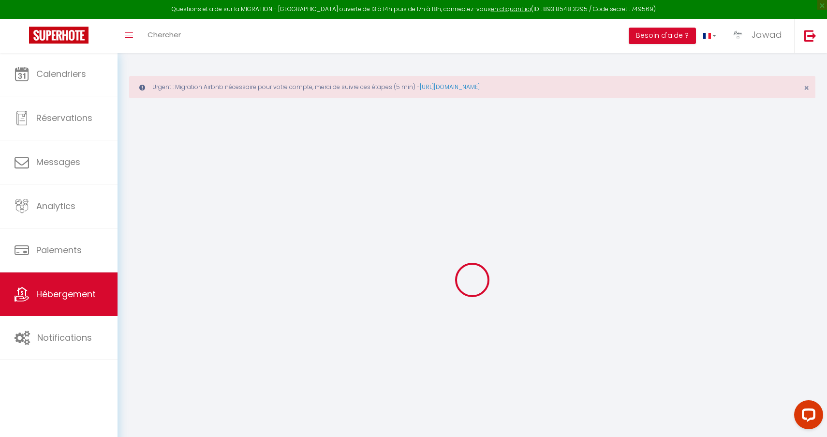
checkbox input "false"
select select "10756-1386264411602180830"
select select
select select "well_reviewed_guests"
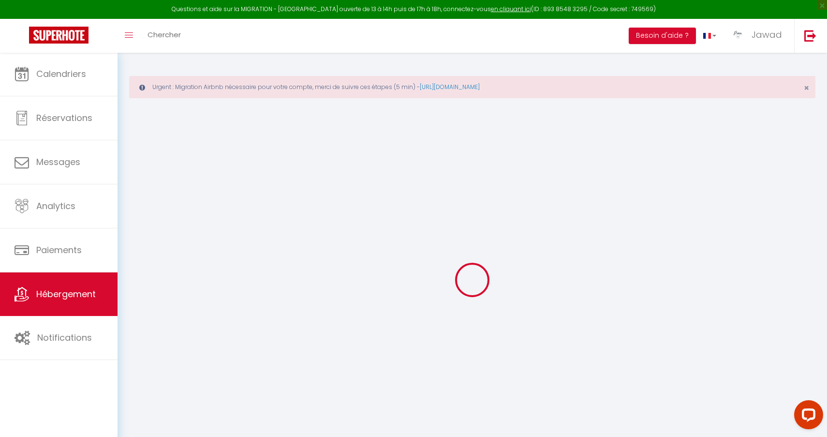
select select "EUR"
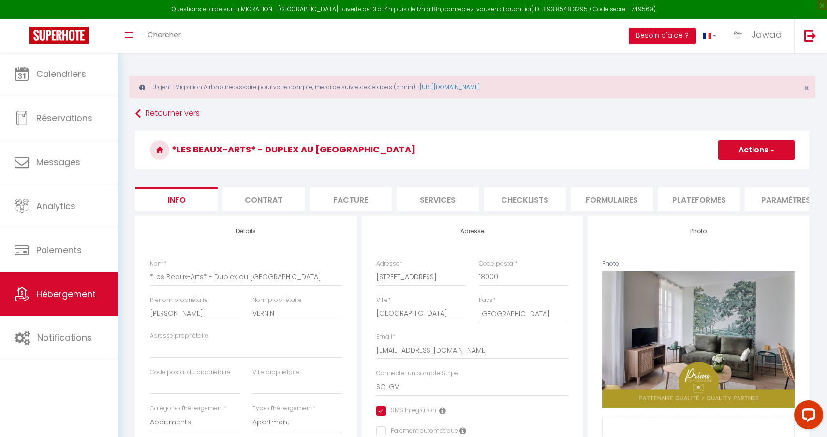
click at [683, 199] on li "Plateformes" at bounding box center [699, 199] width 82 height 24
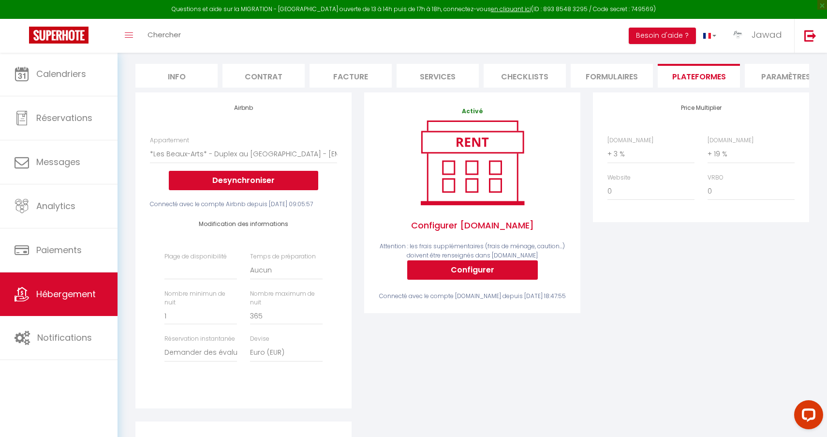
scroll to position [126, 0]
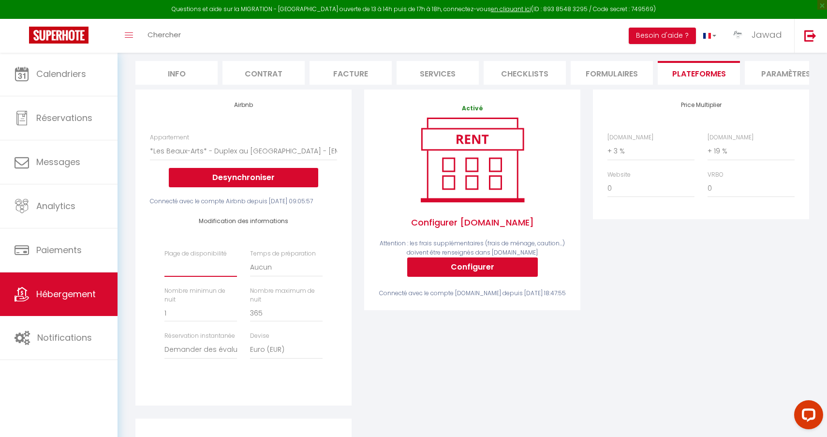
select select "365"
select select "+ 20 %"
select select "+ 22 %"
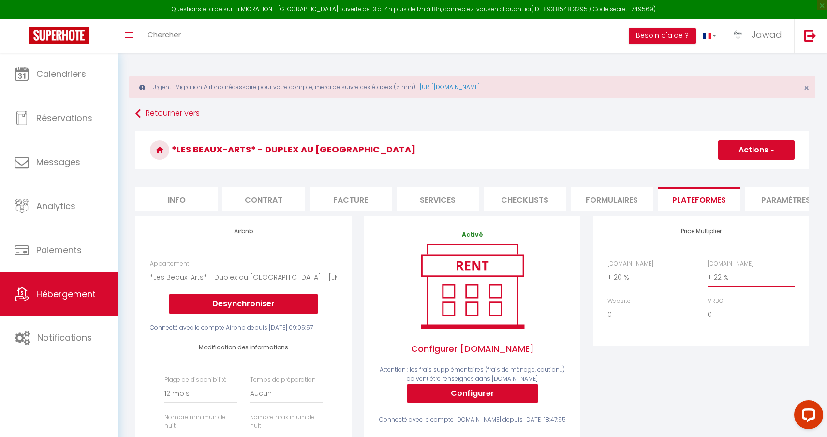
scroll to position [0, 0]
click at [745, 147] on button "Actions" at bounding box center [756, 149] width 76 height 19
click at [748, 170] on link "Enregistrer" at bounding box center [756, 171] width 76 height 13
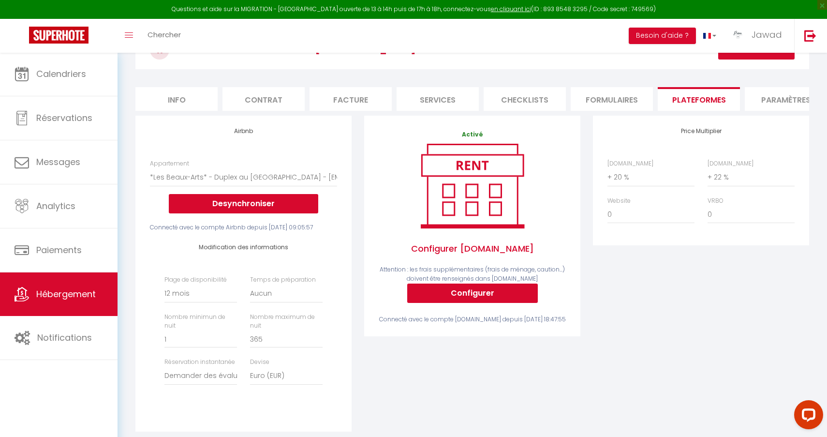
scroll to position [106, 0]
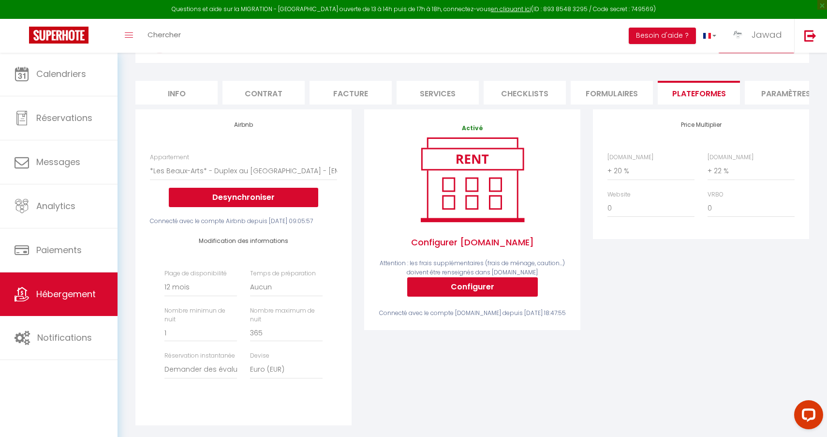
click at [157, 93] on li "Info" at bounding box center [176, 93] width 82 height 24
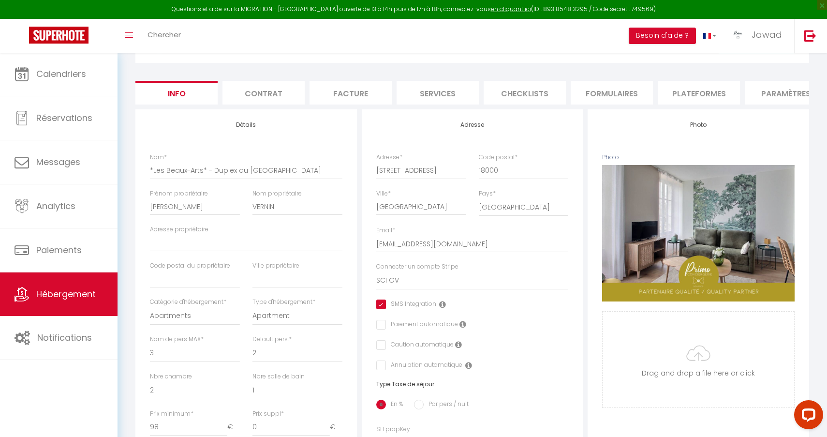
select select
checkbox input "true"
checkbox input "false"
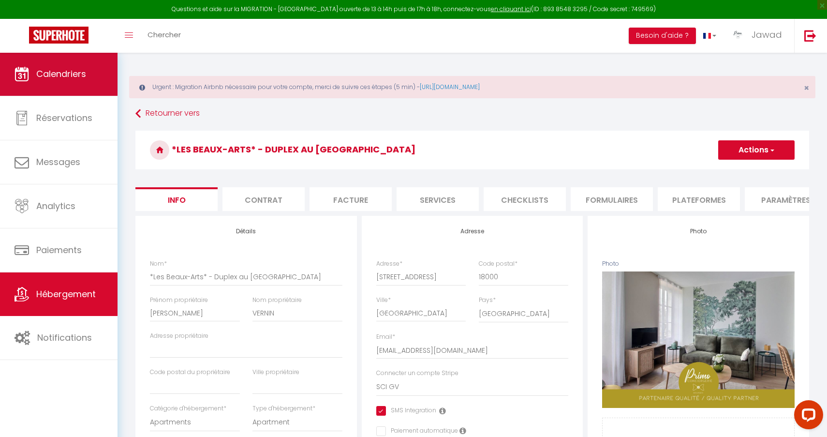
click at [74, 83] on link "Calendriers" at bounding box center [59, 74] width 118 height 44
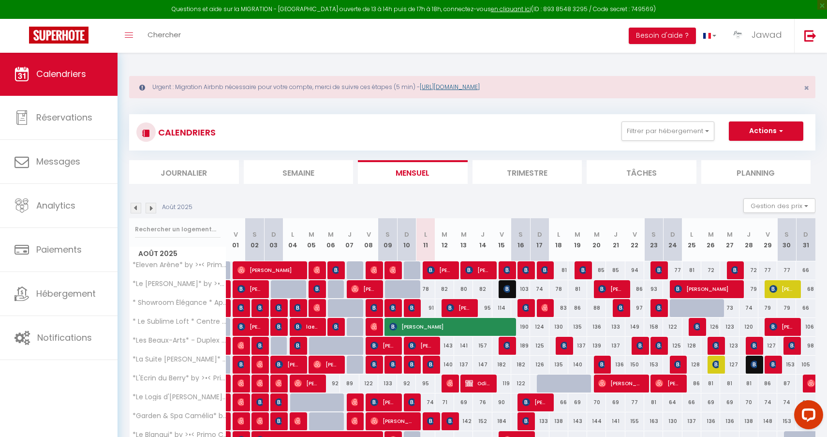
click at [480, 86] on link "[URL][DOMAIN_NAME]" at bounding box center [450, 87] width 60 height 8
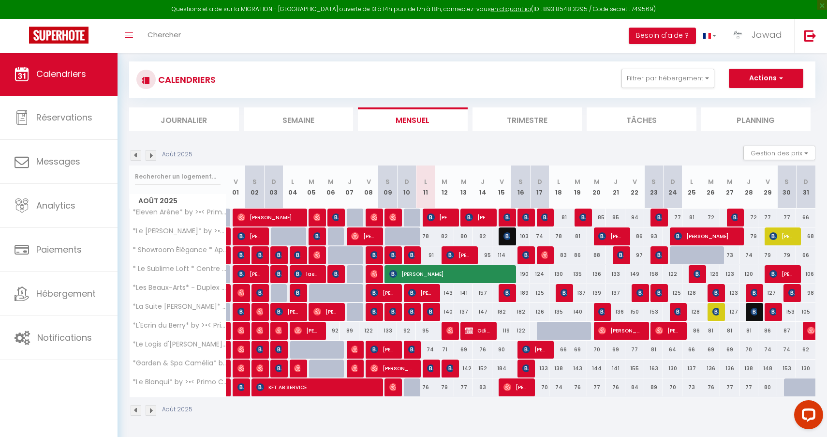
scroll to position [52, 0]
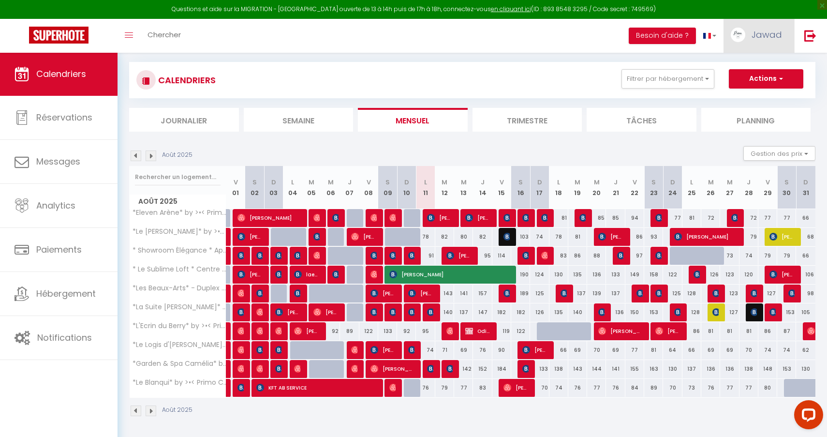
click at [763, 28] on link "Jawad" at bounding box center [759, 36] width 71 height 34
click at [740, 67] on link "Paramètres" at bounding box center [756, 67] width 72 height 16
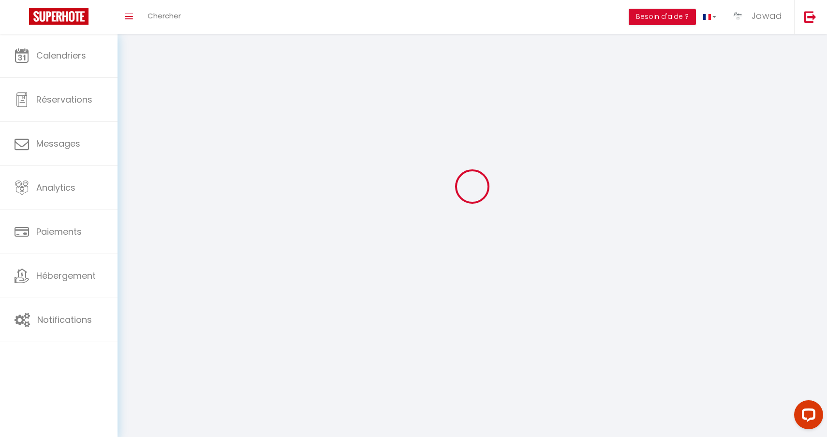
scroll to position [0, 0]
select select
type input "Jawad"
type input "KHACIME"
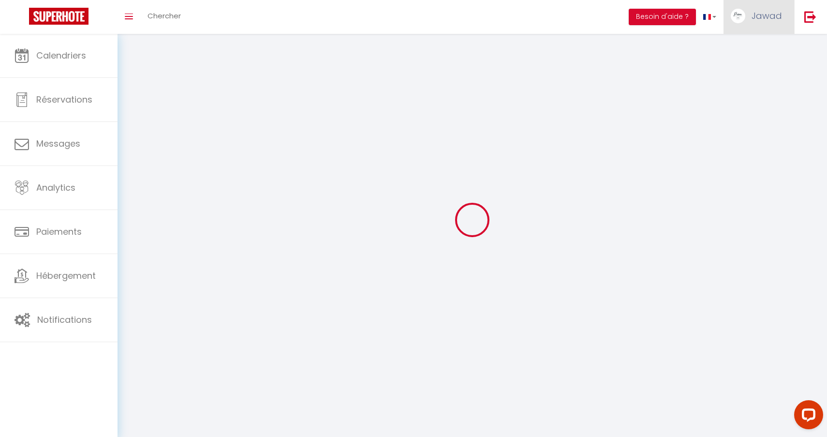
type input "0761256295"
type input "[STREET_ADDRESS]"
type input "58180"
type input "MARZY"
type input "H4HEhYysyphz392cAWMxqCgCw"
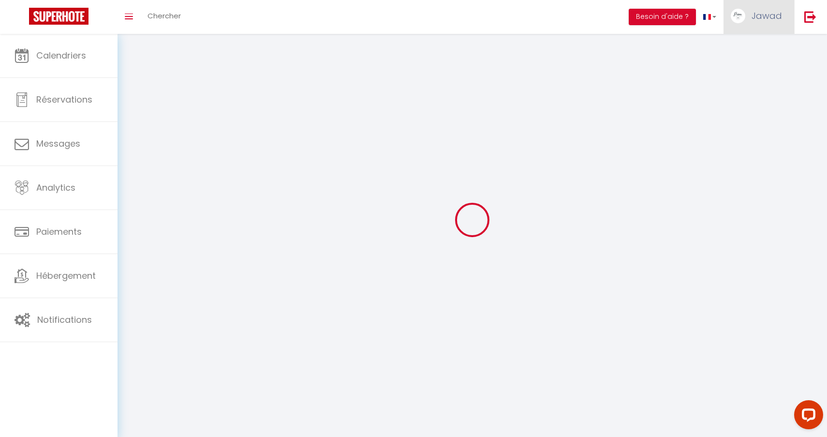
type input "my69EnaDzk8MzYoVs8xsNwzNW"
type input "[URL][DOMAIN_NAME]"
type input "H4HEhYysyphz392cAWMxqCgCw"
type input "my69EnaDzk8MzYoVs8xsNwzNW"
type input "[URL][DOMAIN_NAME]"
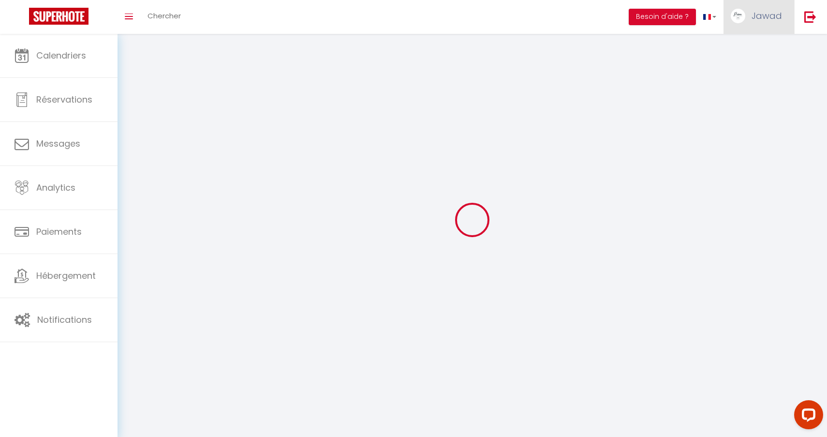
select select "28"
select select "fr"
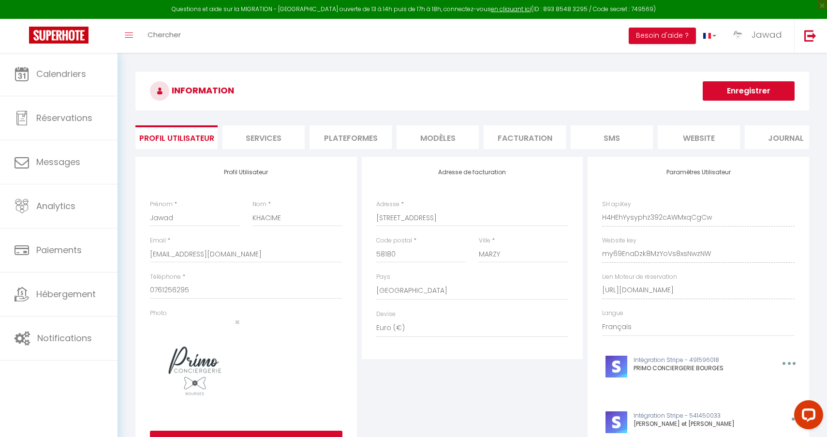
click at [363, 139] on li "Plateformes" at bounding box center [351, 137] width 82 height 24
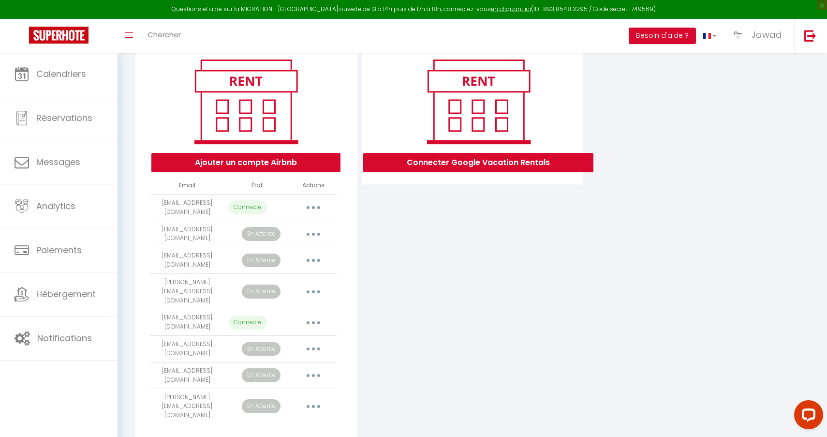
scroll to position [114, 0]
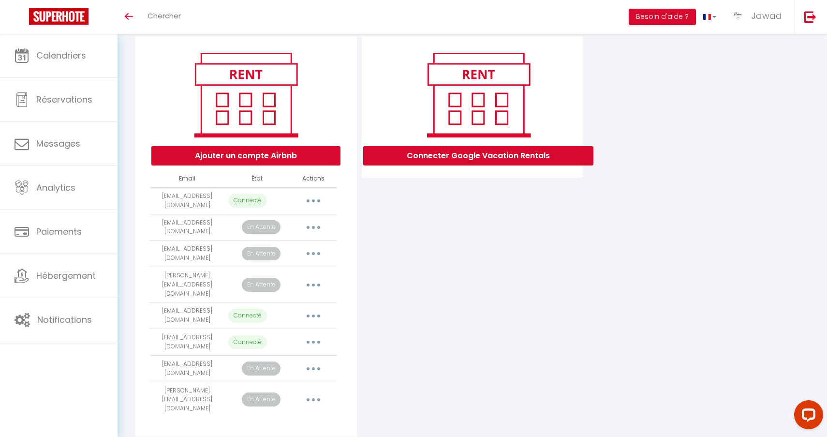
scroll to position [102, 0]
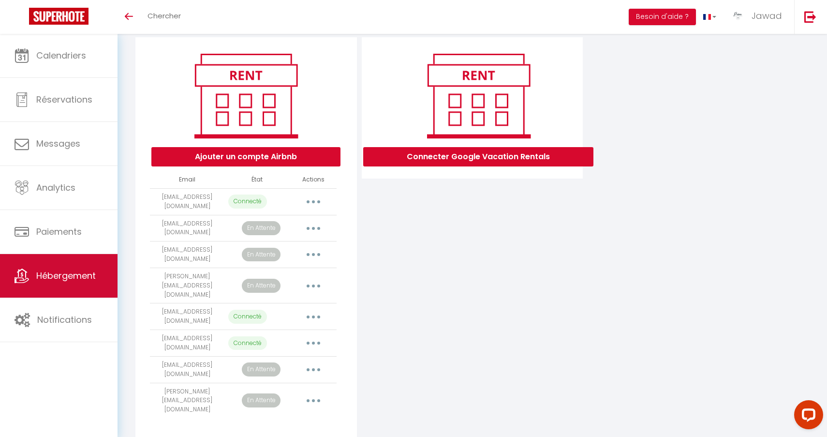
click at [84, 273] on span "Hébergement" at bounding box center [65, 275] width 59 height 12
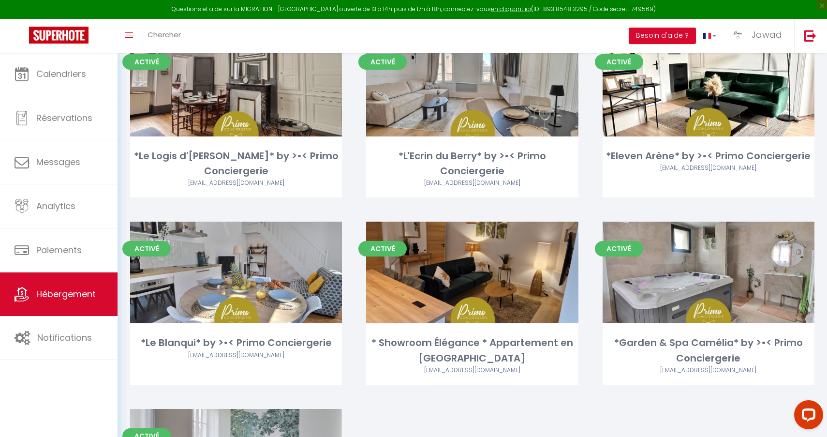
scroll to position [347, 0]
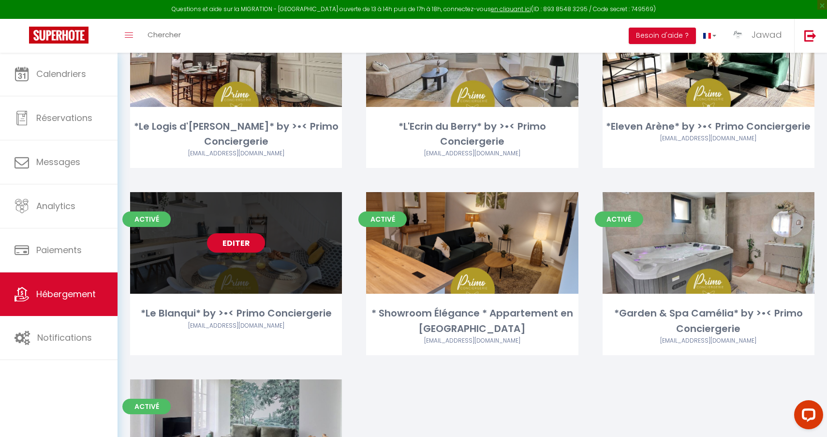
click at [235, 238] on link "Editer" at bounding box center [236, 242] width 58 height 19
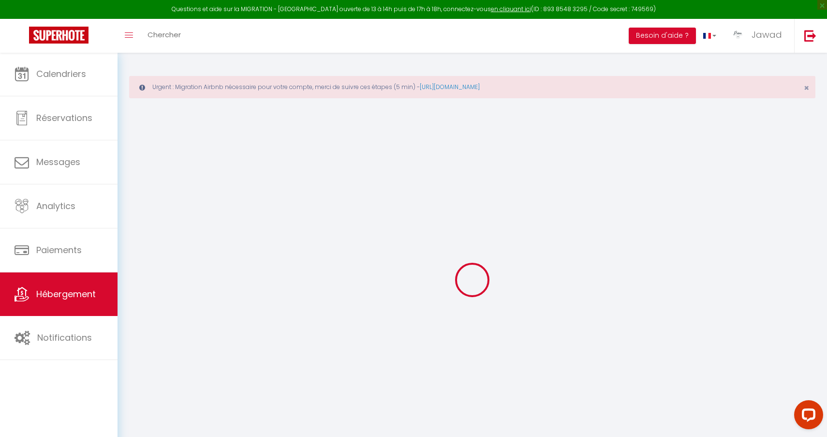
select select "+ 3 %"
select select "+ 20 %"
select select
checkbox input "true"
checkbox input "false"
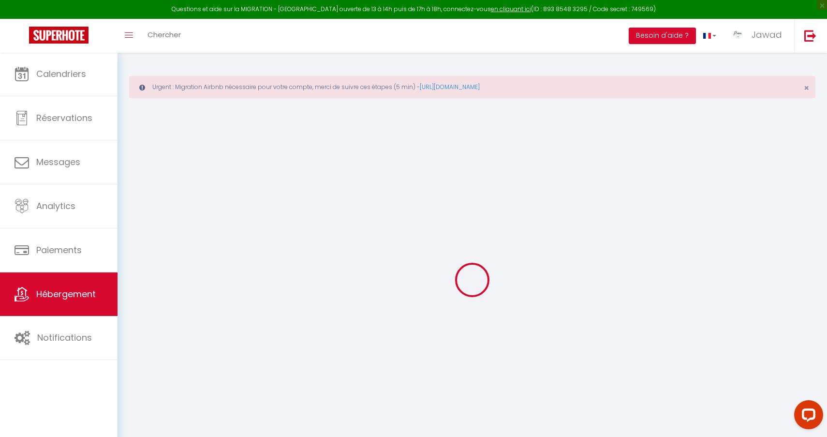
checkbox input "false"
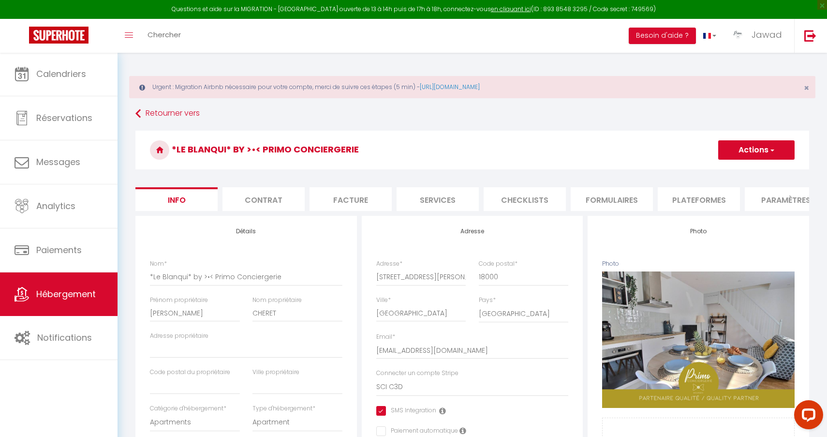
select select
checkbox input "true"
checkbox input "false"
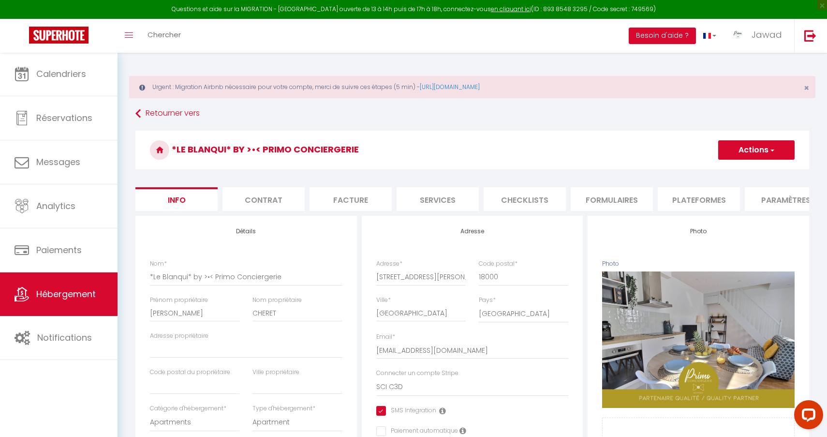
select select "10757-1446121250864396992"
click at [712, 204] on li "Plateformes" at bounding box center [699, 199] width 82 height 24
select select
select select "well_reviewed_guests"
select select "EUR"
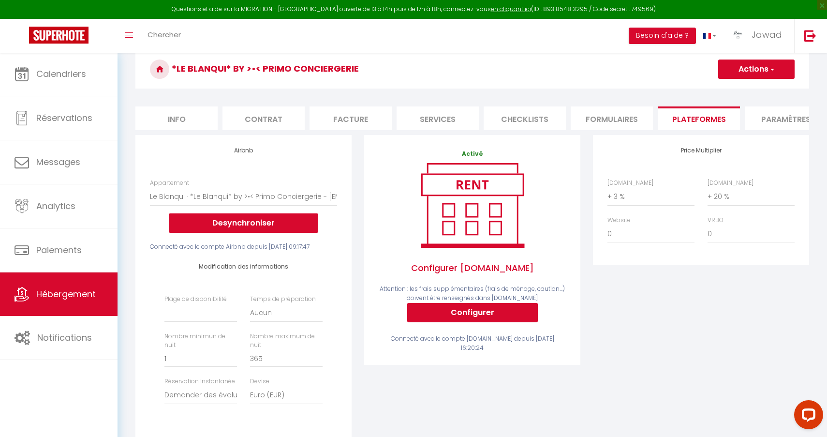
scroll to position [122, 0]
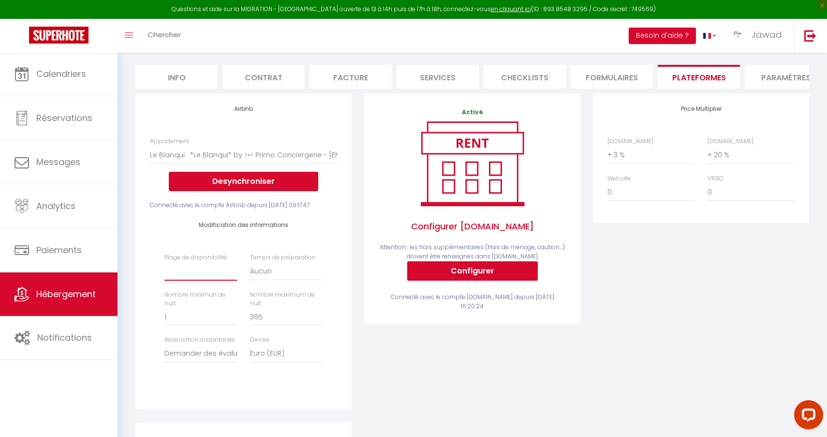
select select "365"
select select "+ 20 %"
select select "+ 25 %"
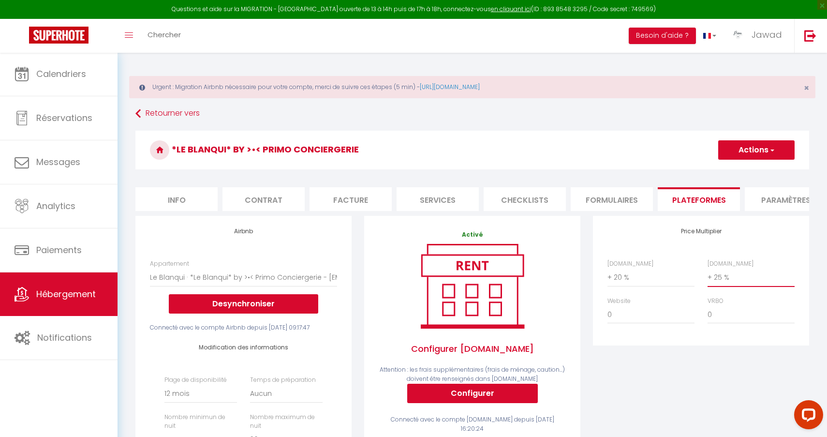
scroll to position [0, 0]
click at [747, 153] on button "Actions" at bounding box center [756, 149] width 76 height 19
click at [736, 173] on link "Enregistrer" at bounding box center [756, 171] width 76 height 13
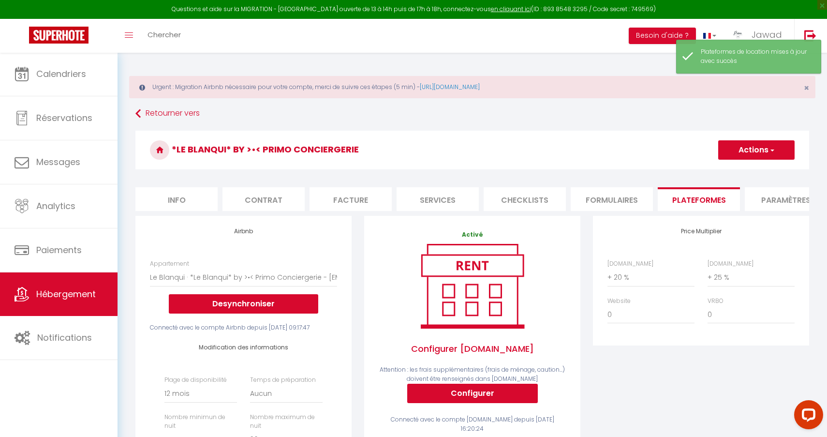
click at [64, 41] on img at bounding box center [58, 35] width 59 height 17
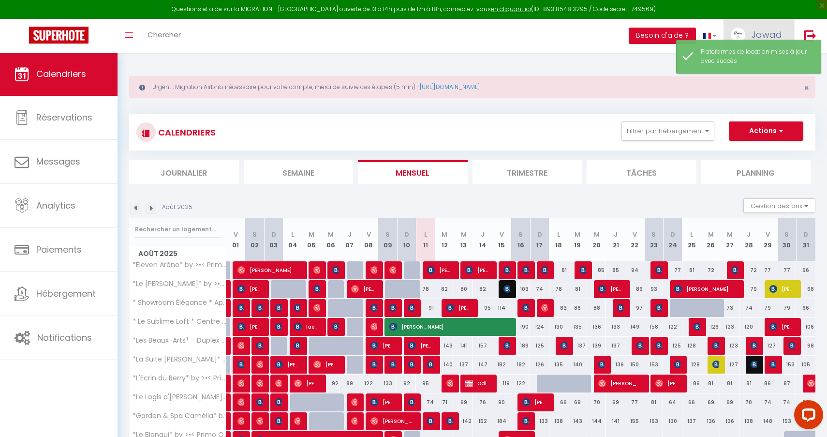
click at [775, 32] on span "Jawad" at bounding box center [767, 35] width 30 height 12
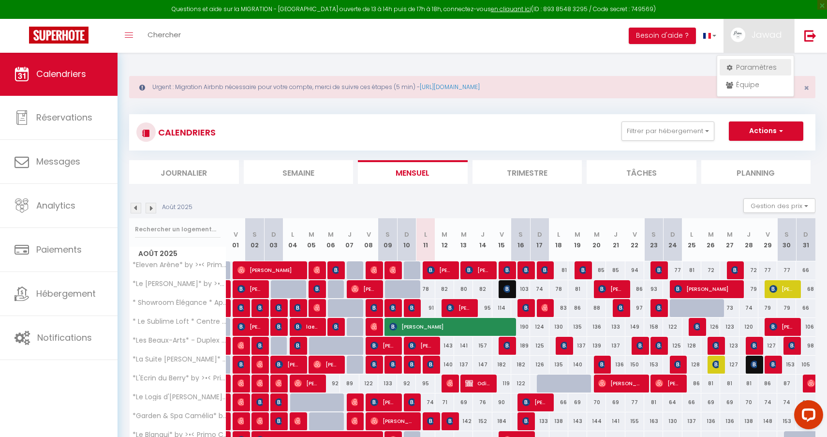
click at [749, 68] on link "Paramètres" at bounding box center [756, 67] width 72 height 16
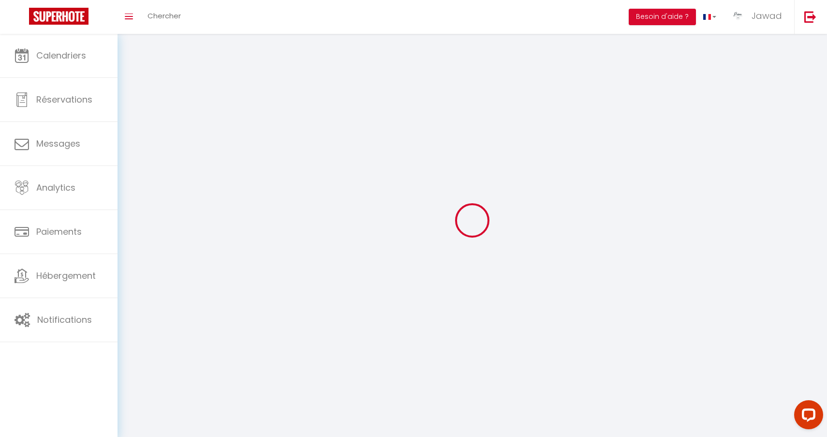
select select
type input "Jawad"
type input "KHACIME"
type input "0761256295"
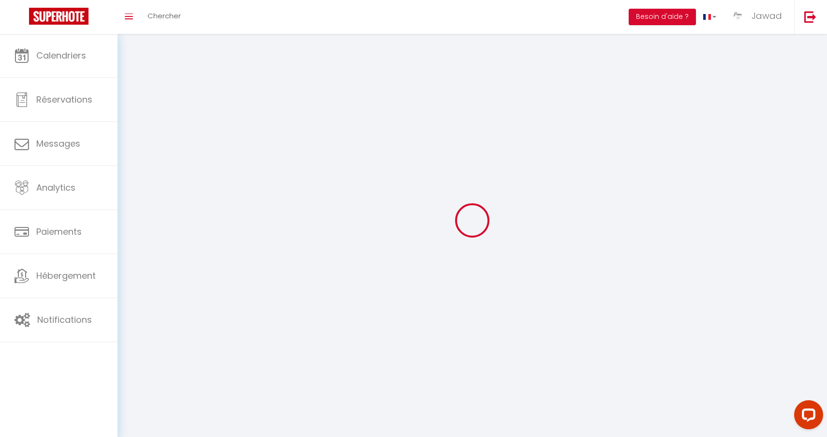
type input "[STREET_ADDRESS]"
type input "58180"
type input "MARZY"
type input "H4HEhYysyphz392cAWMxqCgCw"
type input "my69EnaDzk8MzYoVs8xsNwzNW"
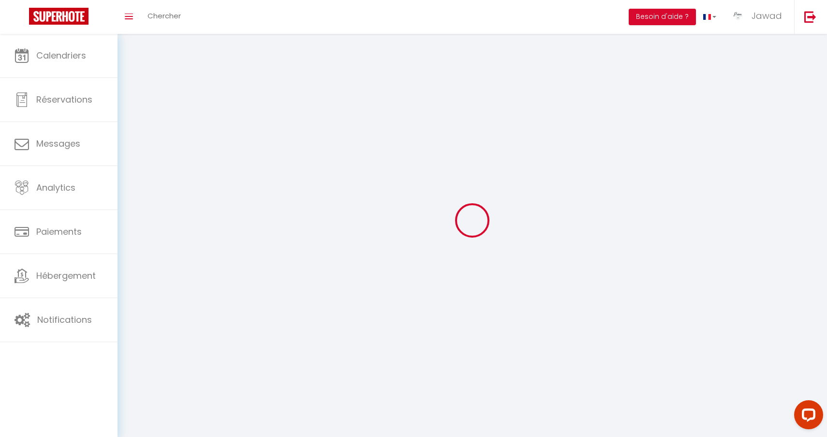
select select "28"
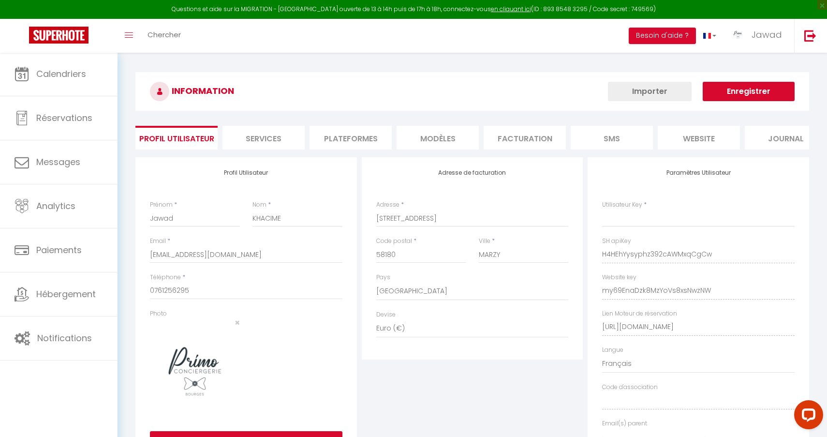
type input "H4HEhYysyphz392cAWMxqCgCw"
type input "my69EnaDzk8MzYoVs8xsNwzNW"
type input "[URL][DOMAIN_NAME]"
select select "fr"
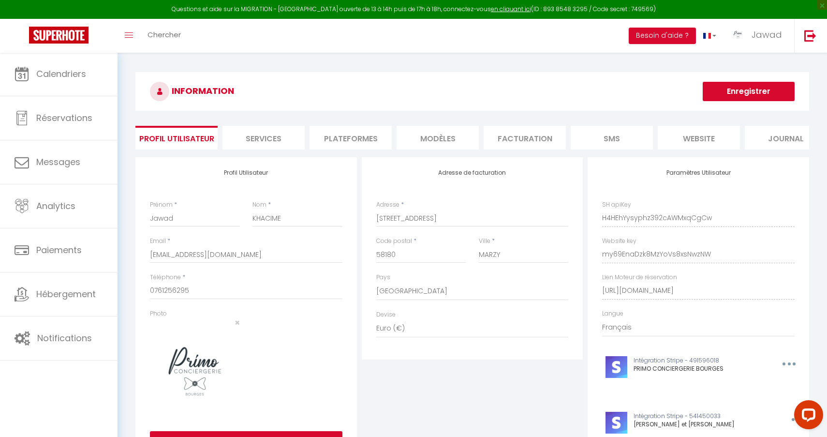
click at [349, 134] on li "Plateformes" at bounding box center [351, 138] width 82 height 24
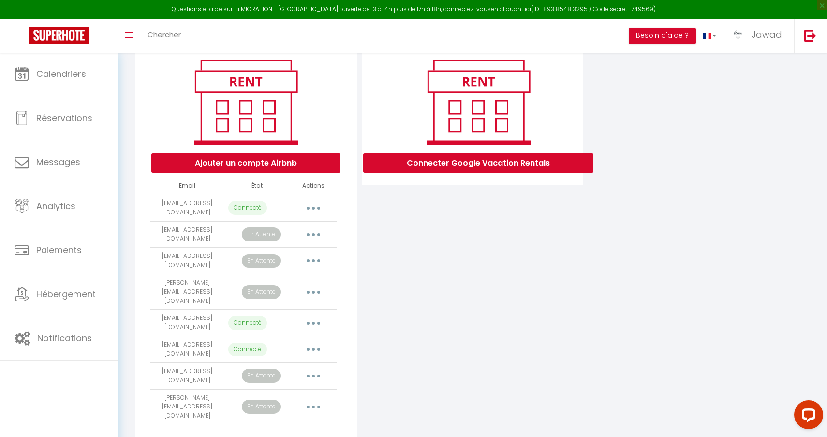
scroll to position [113, 0]
